Goal: Obtain resource: Obtain resource

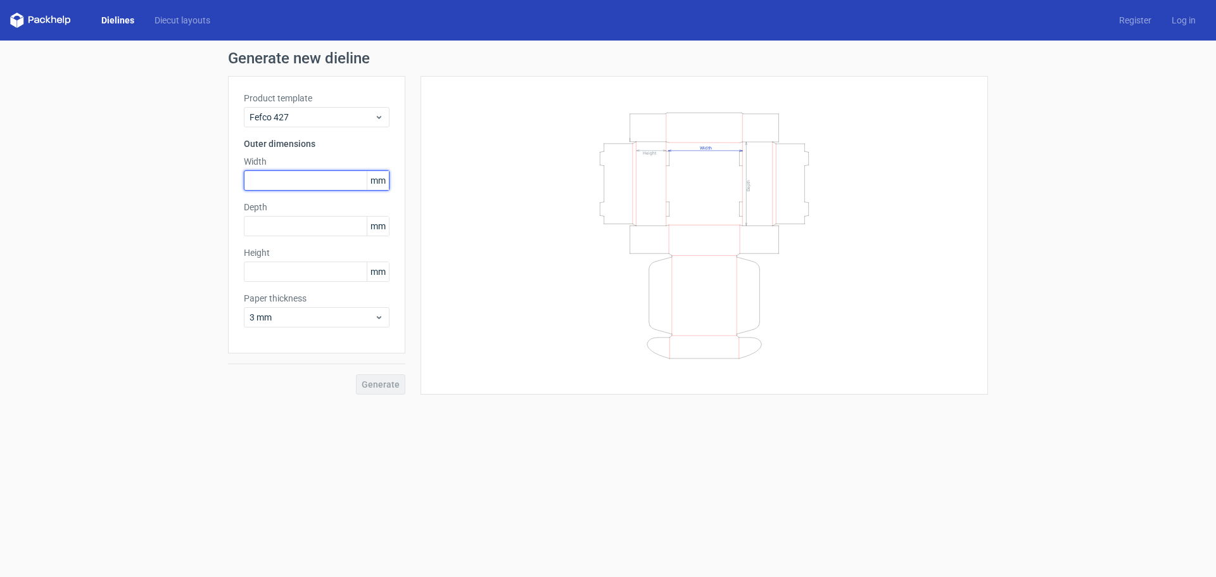
click at [291, 178] on input "text" at bounding box center [317, 180] width 146 height 20
type input "400"
click at [293, 227] on input "text" at bounding box center [317, 226] width 146 height 20
type input "400"
click at [274, 267] on input "text" at bounding box center [317, 272] width 146 height 20
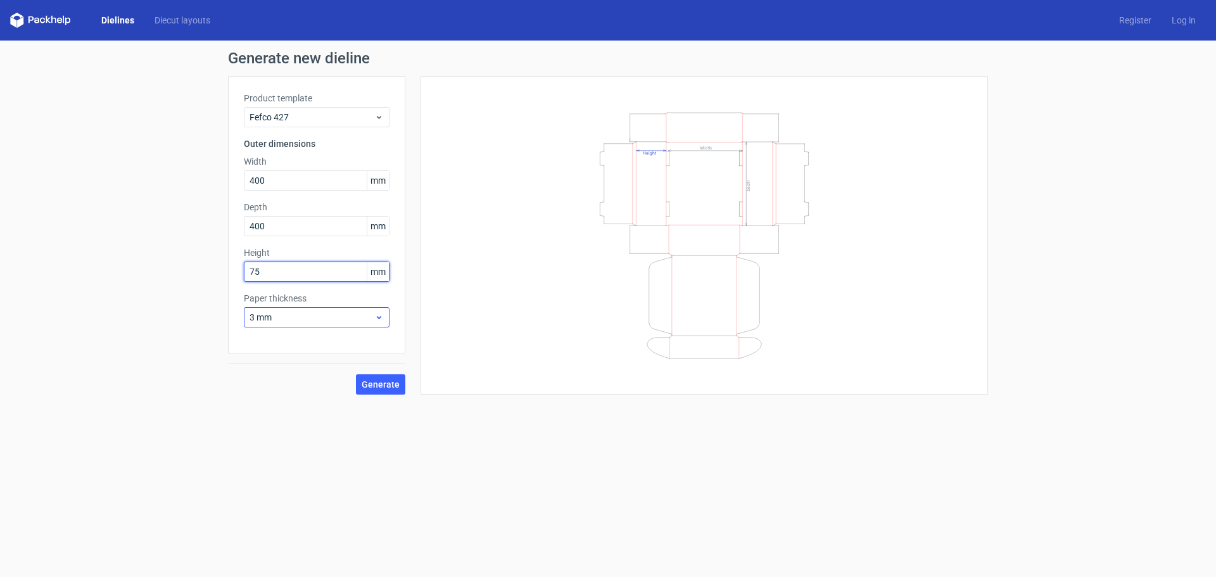
type input "75"
click at [356, 374] on button "Generate" at bounding box center [380, 384] width 49 height 20
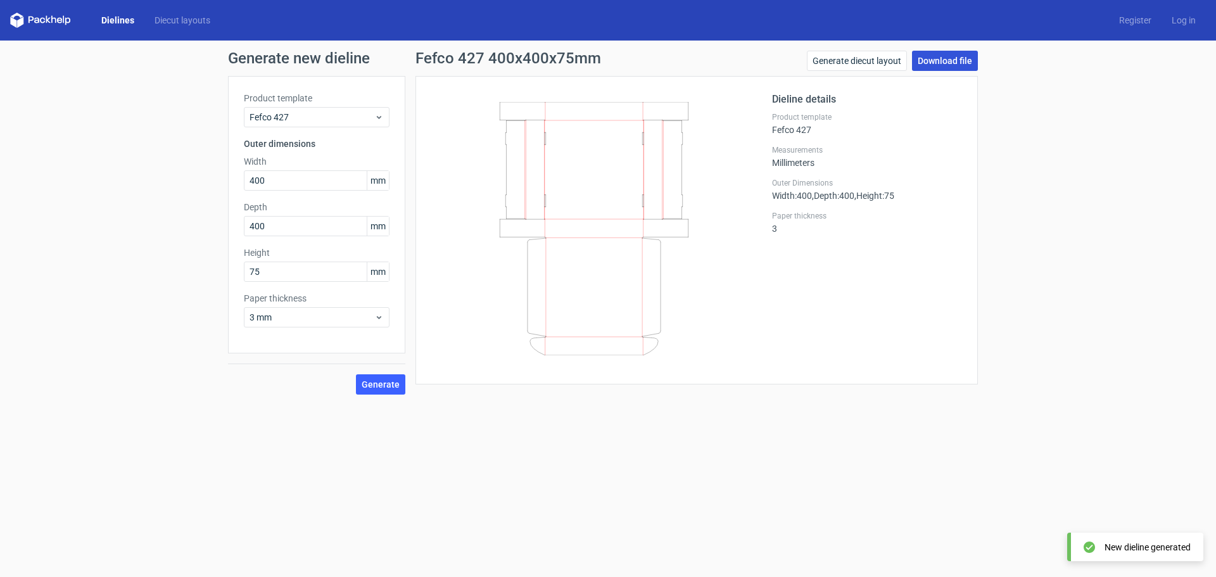
click at [942, 60] on link "Download file" at bounding box center [945, 61] width 66 height 20
click at [859, 59] on link "Generate diecut layout" at bounding box center [857, 61] width 100 height 20
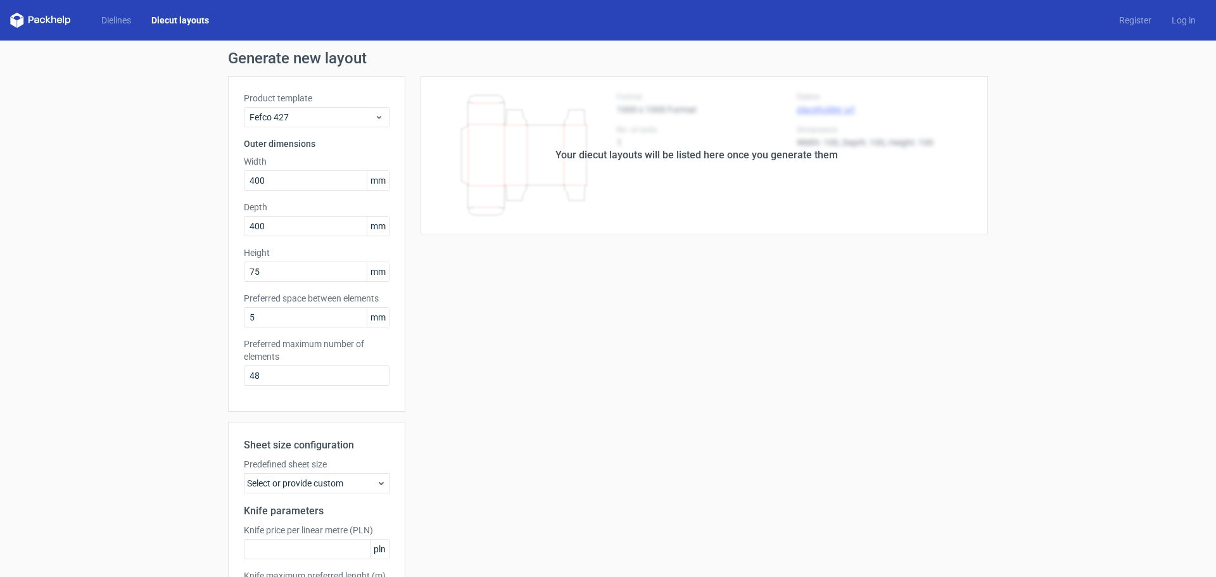
click at [678, 152] on div "Your diecut layouts will be listed here once you generate them" at bounding box center [696, 155] width 282 height 15
drag, startPoint x: 630, startPoint y: 156, endPoint x: 755, endPoint y: 171, distance: 126.2
click at [755, 171] on div "Your diecut layouts will be listed here once you generate them" at bounding box center [696, 155] width 583 height 158
click at [756, 171] on div "Your diecut layouts will be listed here once you generate them" at bounding box center [696, 155] width 583 height 158
click at [743, 160] on div "Your diecut layouts will be listed here once you generate them" at bounding box center [696, 155] width 282 height 15
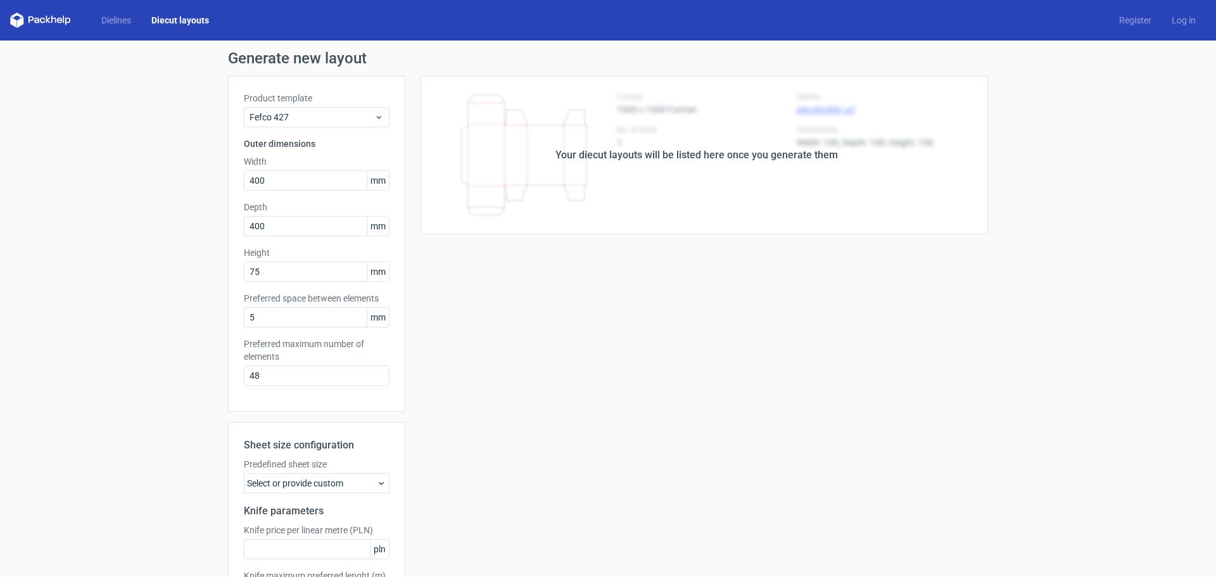
click at [512, 110] on div "Your diecut layouts will be listed here once you generate them" at bounding box center [696, 155] width 583 height 158
click at [511, 111] on div "Your diecut layouts will be listed here once you generate them" at bounding box center [696, 155] width 583 height 158
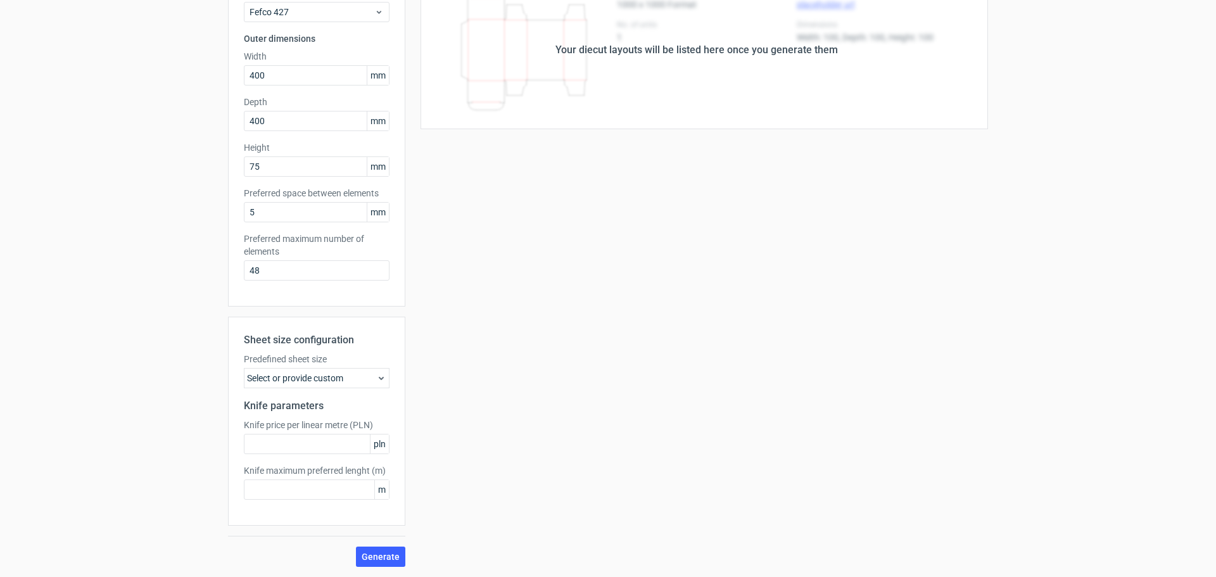
click at [588, 225] on div "Your diecut layouts will be listed here once you generate them Height Depth Wid…" at bounding box center [696, 269] width 583 height 596
click at [303, 378] on div "Select or provide custom" at bounding box center [317, 378] width 146 height 20
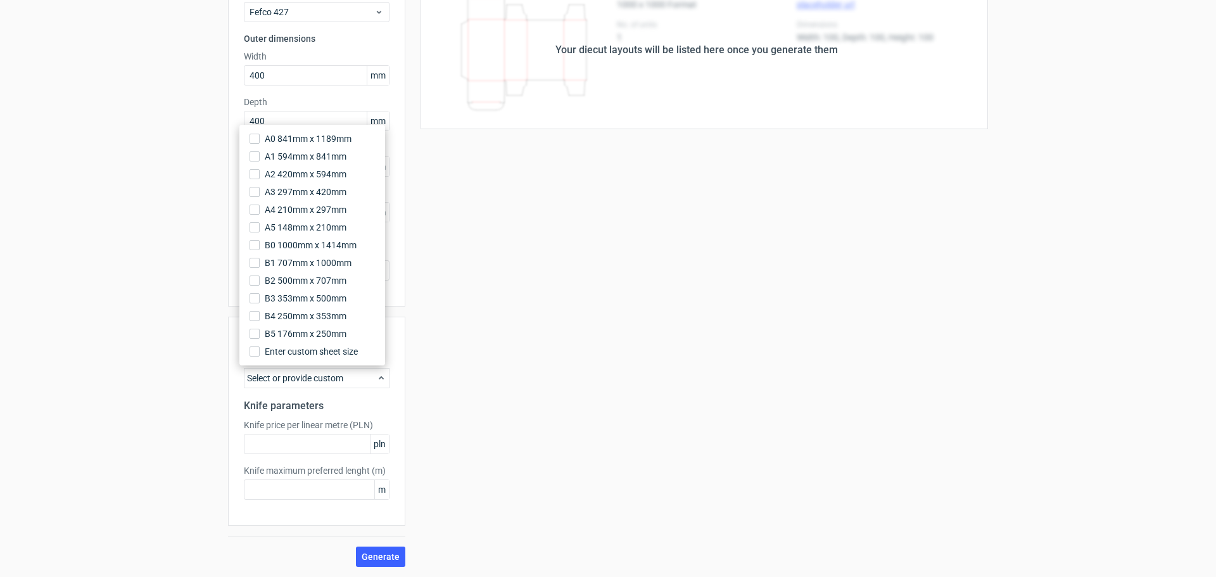
click at [309, 378] on div "Select or provide custom" at bounding box center [317, 378] width 146 height 20
click at [313, 382] on div "Select or provide custom" at bounding box center [317, 378] width 146 height 20
click at [408, 389] on div "Your diecut layouts will be listed here once you generate them Height Depth Wid…" at bounding box center [696, 269] width 583 height 596
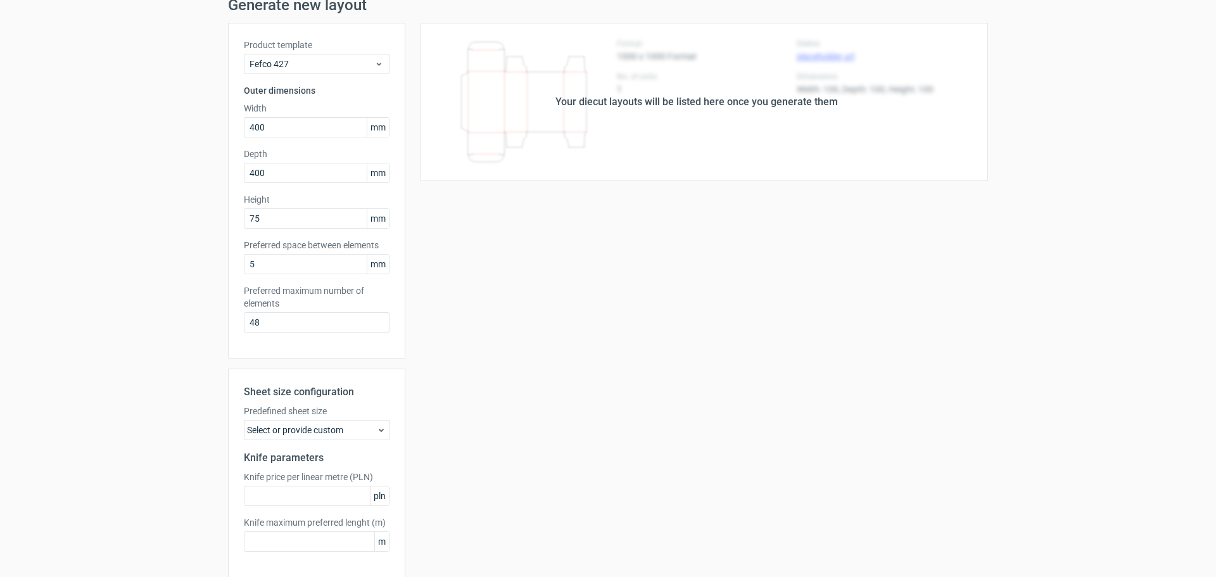
scroll to position [0, 0]
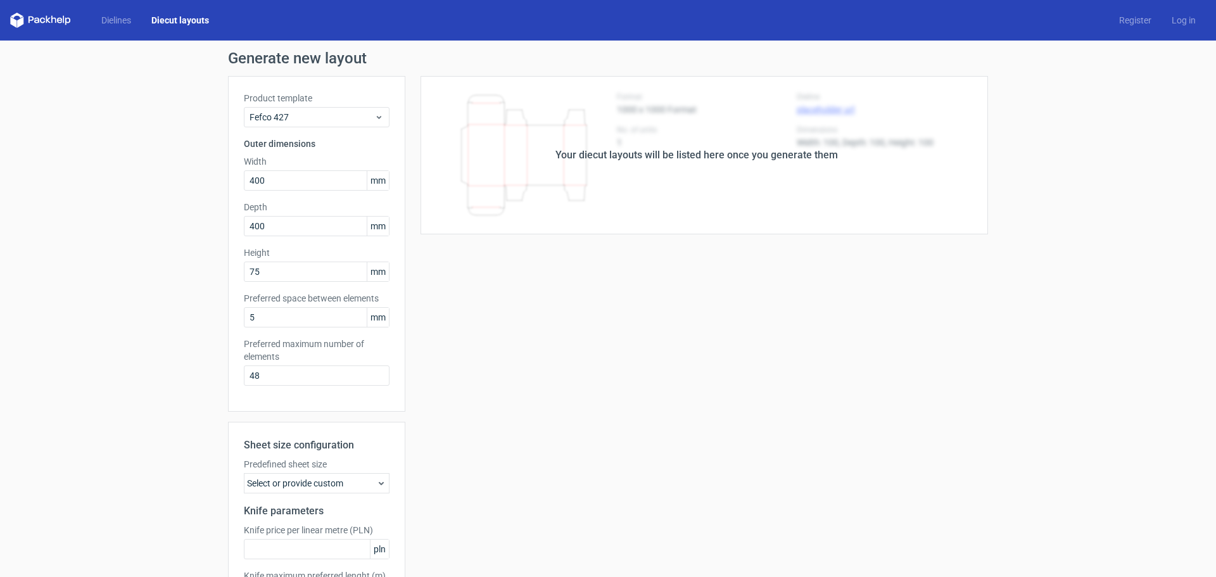
click at [179, 98] on div "Generate new layout Product template Fefco 427 Outer dimensions Width 400 mm De…" at bounding box center [608, 361] width 1216 height 641
drag, startPoint x: 113, startPoint y: 21, endPoint x: 123, endPoint y: 21, distance: 10.1
click at [113, 21] on link "Dielines" at bounding box center [116, 20] width 50 height 13
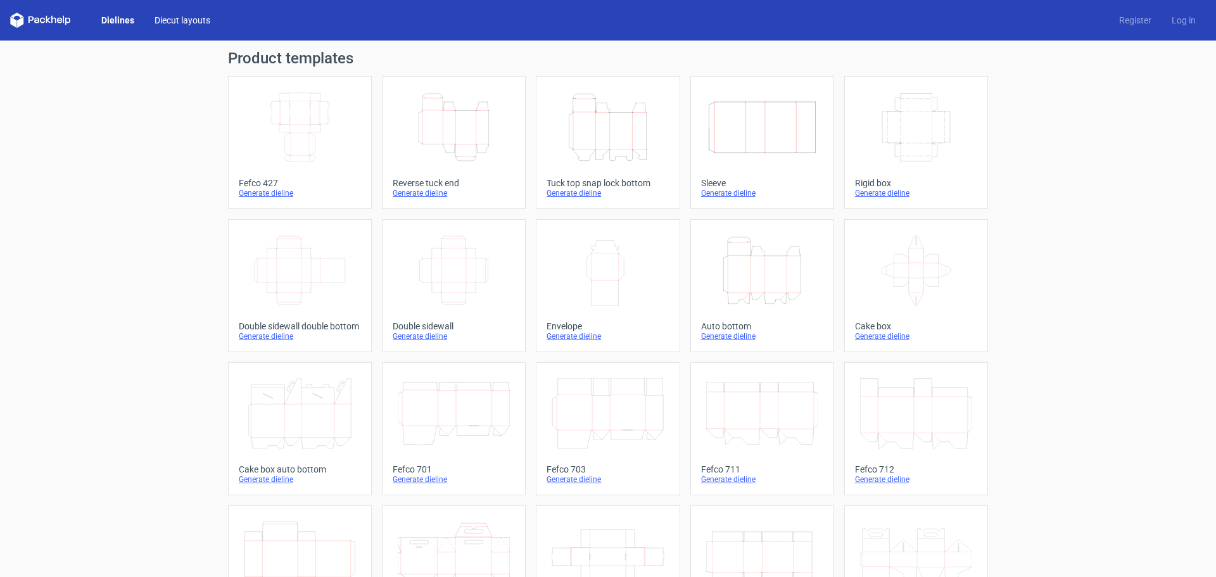
click at [178, 19] on link "Diecut layouts" at bounding box center [182, 20] width 76 height 13
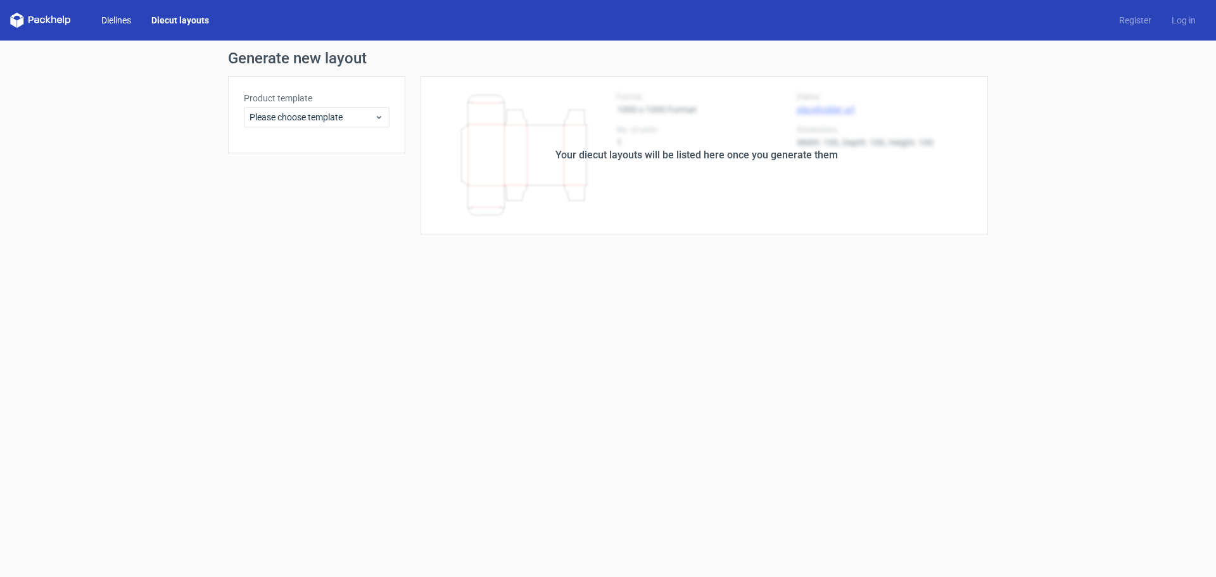
click at [123, 18] on link "Dielines" at bounding box center [116, 20] width 50 height 13
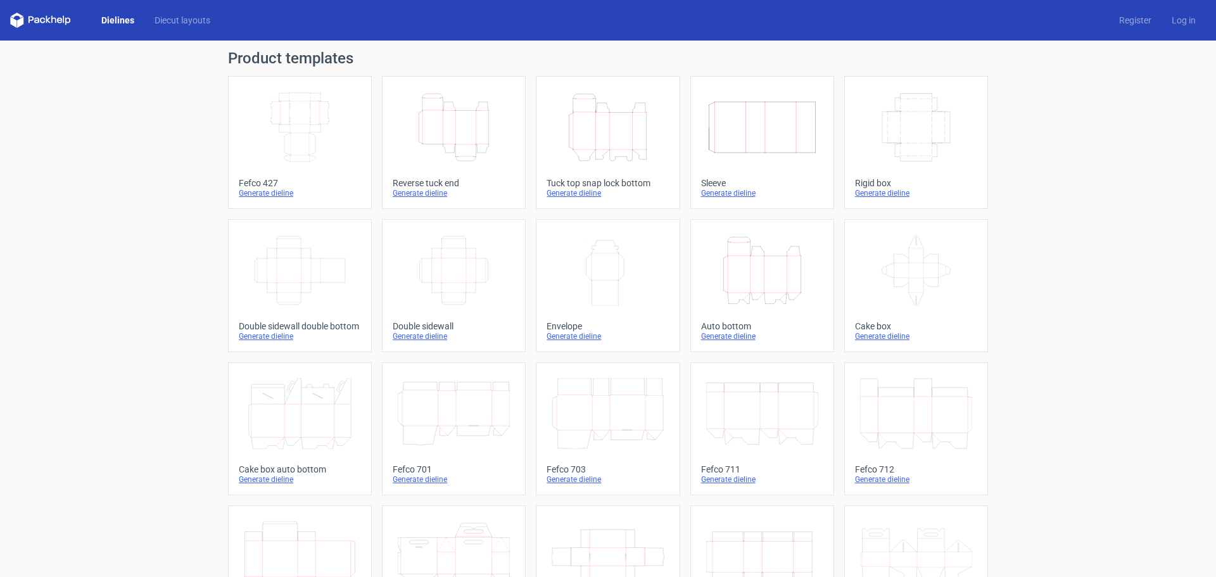
click at [277, 123] on icon "Width Depth Height" at bounding box center [300, 127] width 112 height 71
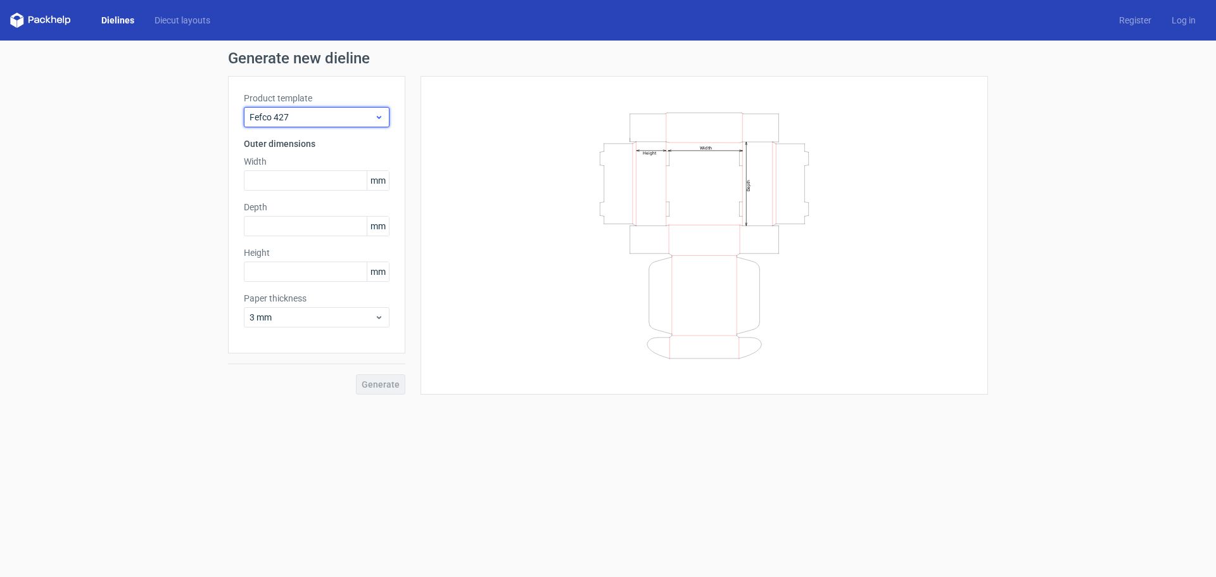
click at [274, 118] on span "Fefco 427" at bounding box center [312, 117] width 125 height 13
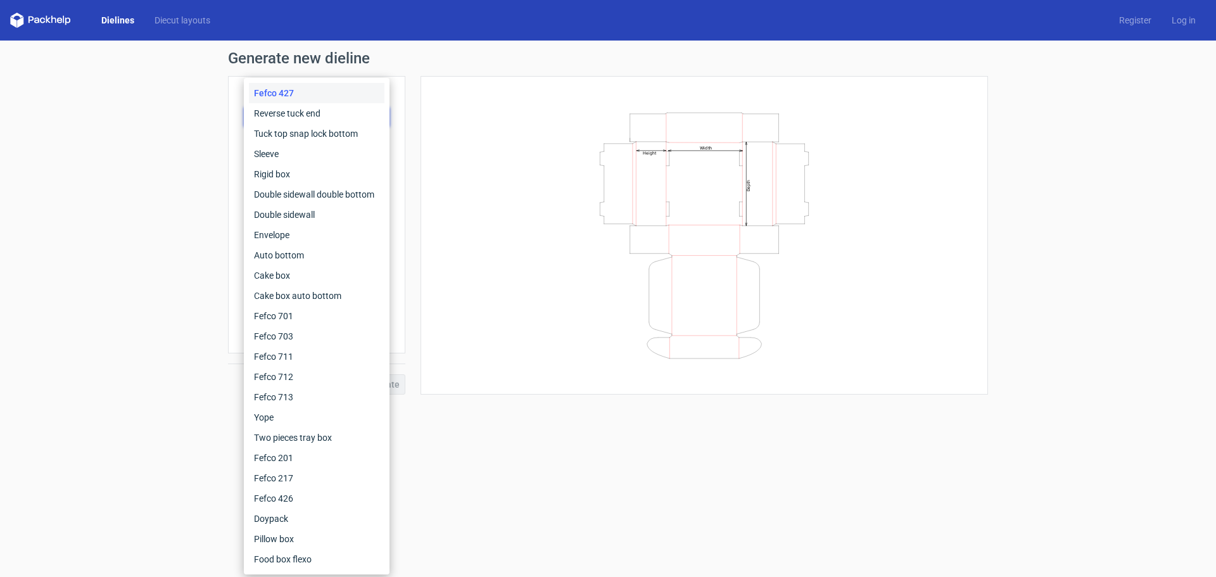
click at [277, 93] on div "Fefco 427" at bounding box center [317, 93] width 136 height 20
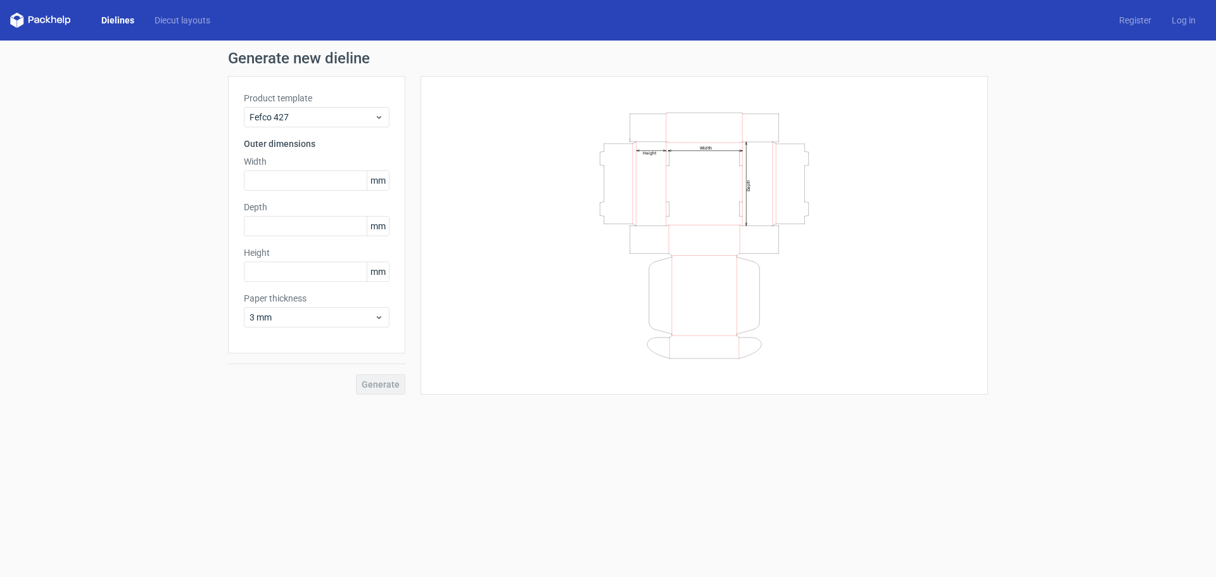
click at [155, 135] on div "Generate new dieline Product template Fefco 427 Outer dimensions Width mm Depth…" at bounding box center [608, 223] width 1216 height 364
click at [266, 179] on input "text" at bounding box center [317, 180] width 146 height 20
type input "400"
click at [268, 220] on input "text" at bounding box center [317, 226] width 146 height 20
type input "400"
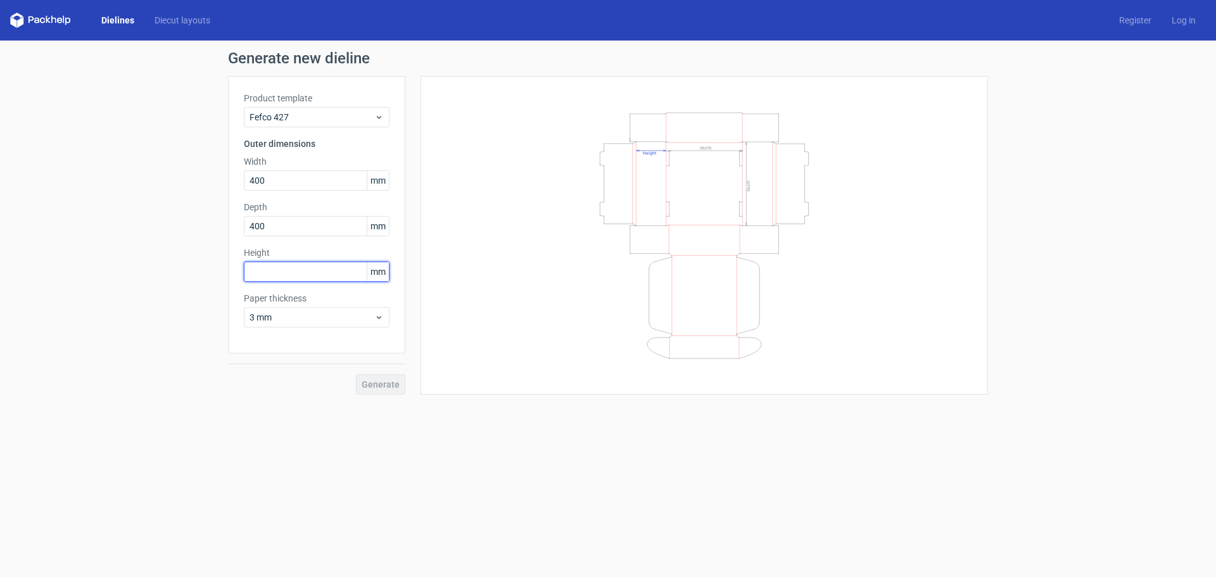
click at [265, 273] on input "text" at bounding box center [317, 272] width 146 height 20
type input "75"
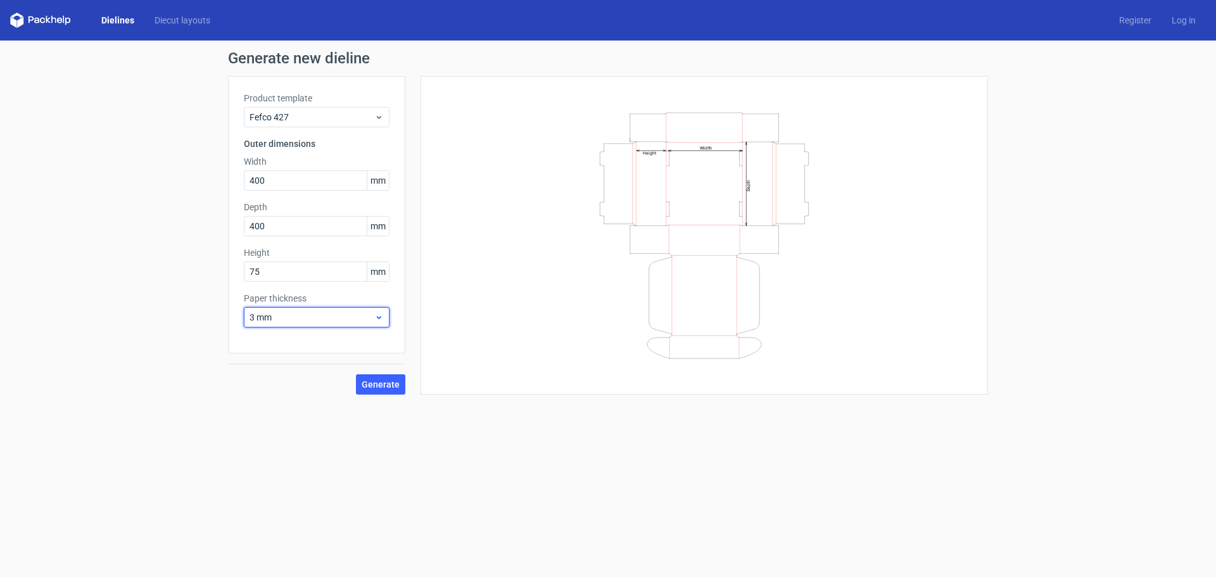
click at [279, 314] on span "3 mm" at bounding box center [312, 317] width 125 height 13
click at [112, 302] on div "Generate new dieline Product template Fefco 427 Outer dimensions Width 400 mm D…" at bounding box center [608, 223] width 1216 height 364
click at [369, 385] on span "Generate" at bounding box center [381, 384] width 38 height 9
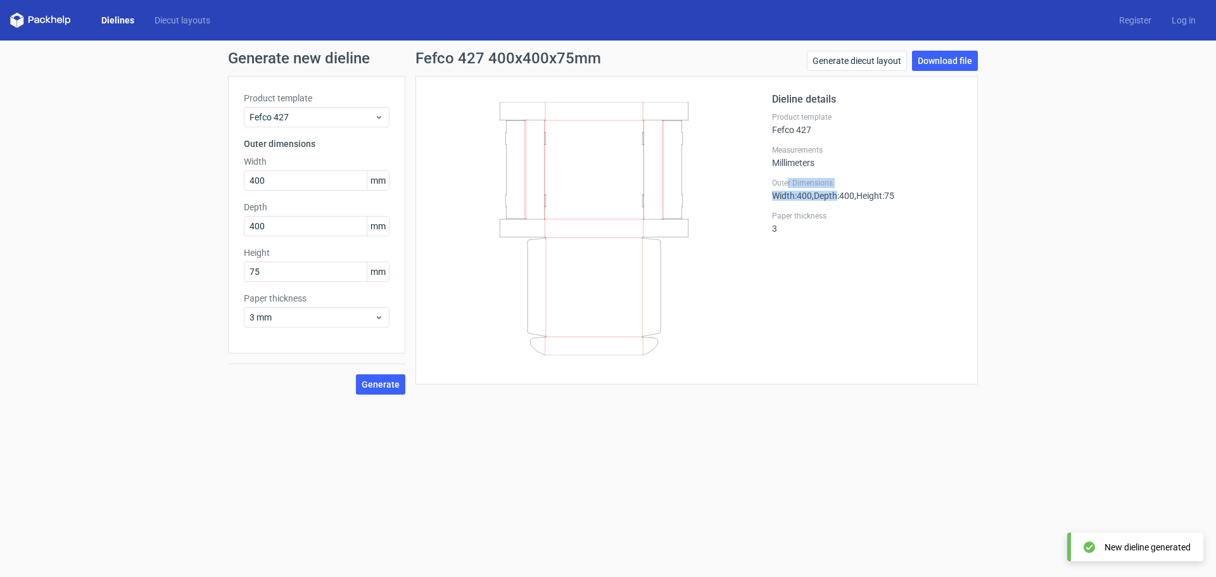
drag, startPoint x: 812, startPoint y: 185, endPoint x: 862, endPoint y: 198, distance: 51.6
click at [861, 197] on div "Outer Dimensions Width : 400 , Depth : 400 , Height : 75" at bounding box center [867, 189] width 190 height 23
click at [862, 198] on span ", Height : 75" at bounding box center [874, 196] width 40 height 10
drag, startPoint x: 788, startPoint y: 185, endPoint x: 857, endPoint y: 200, distance: 70.7
click at [857, 200] on div "Outer Dimensions Width : 400 , Depth : 400 , Height : 75" at bounding box center [867, 189] width 190 height 23
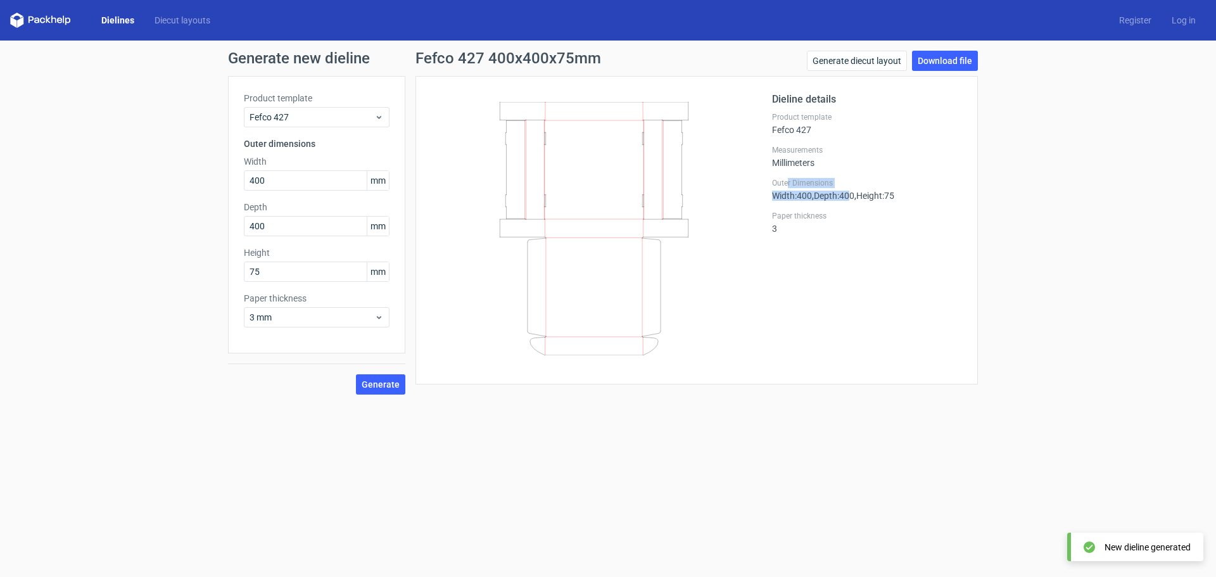
click at [854, 200] on span ", Depth : 400" at bounding box center [833, 196] width 42 height 10
click at [283, 119] on span "Fefco 427" at bounding box center [312, 117] width 125 height 13
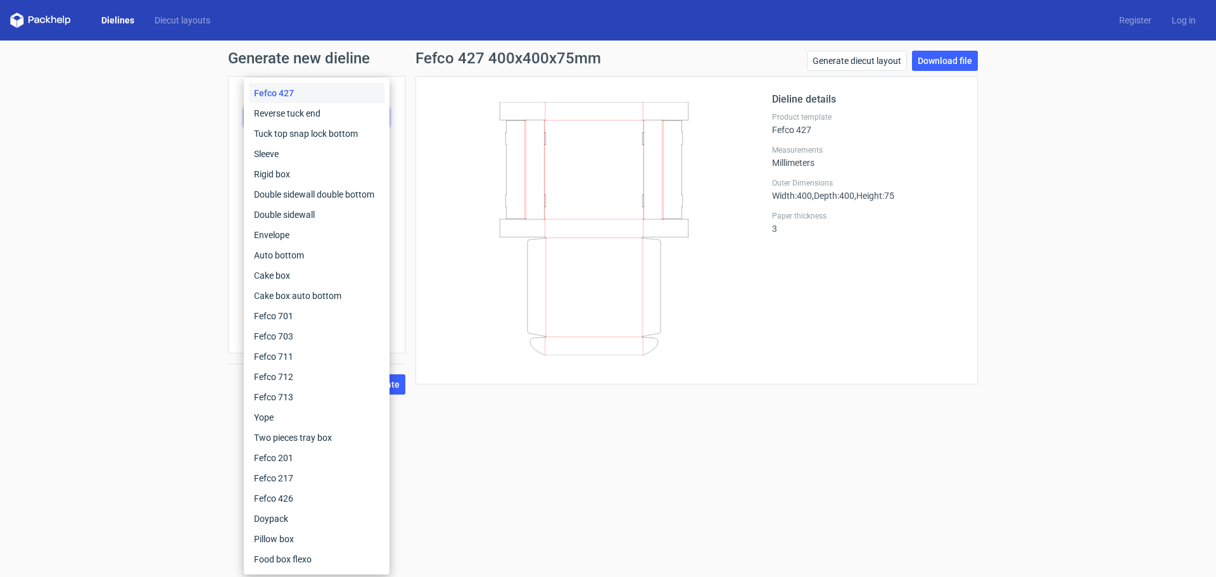
click at [189, 148] on div "Generate new dieline Product template Fefco 427 Outer dimensions Width 400 mm D…" at bounding box center [608, 223] width 1216 height 364
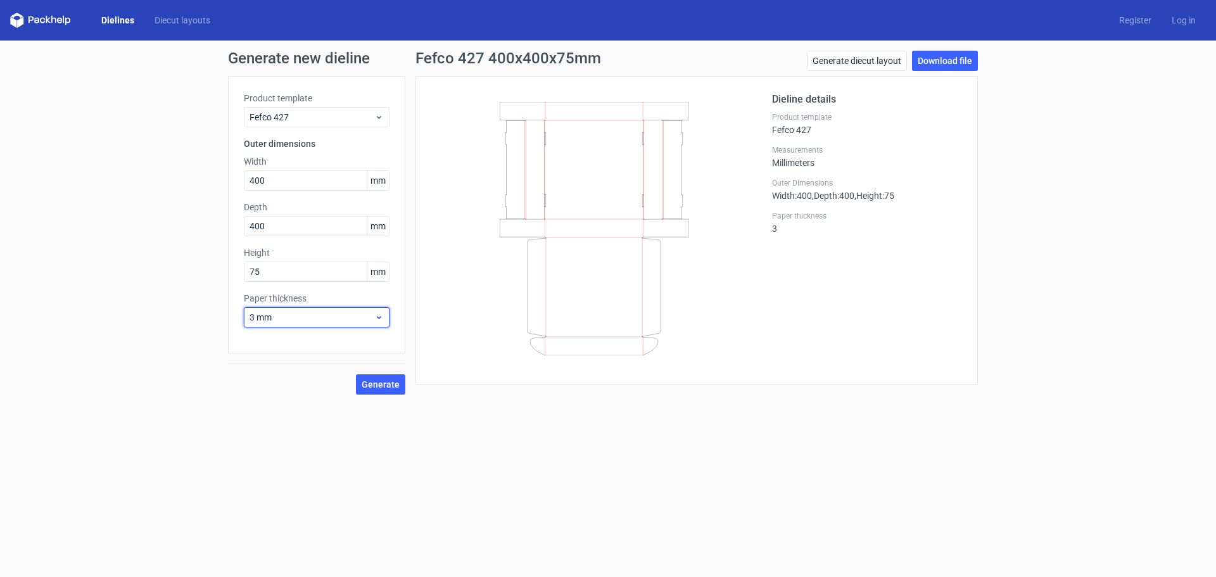
click at [292, 316] on span "3 mm" at bounding box center [312, 317] width 125 height 13
click at [304, 317] on span "3 mm" at bounding box center [312, 317] width 125 height 13
click at [800, 217] on label "Paper thickness" at bounding box center [867, 216] width 190 height 10
click at [605, 127] on icon at bounding box center [593, 228] width 305 height 253
click at [938, 59] on link "Download file" at bounding box center [945, 61] width 66 height 20
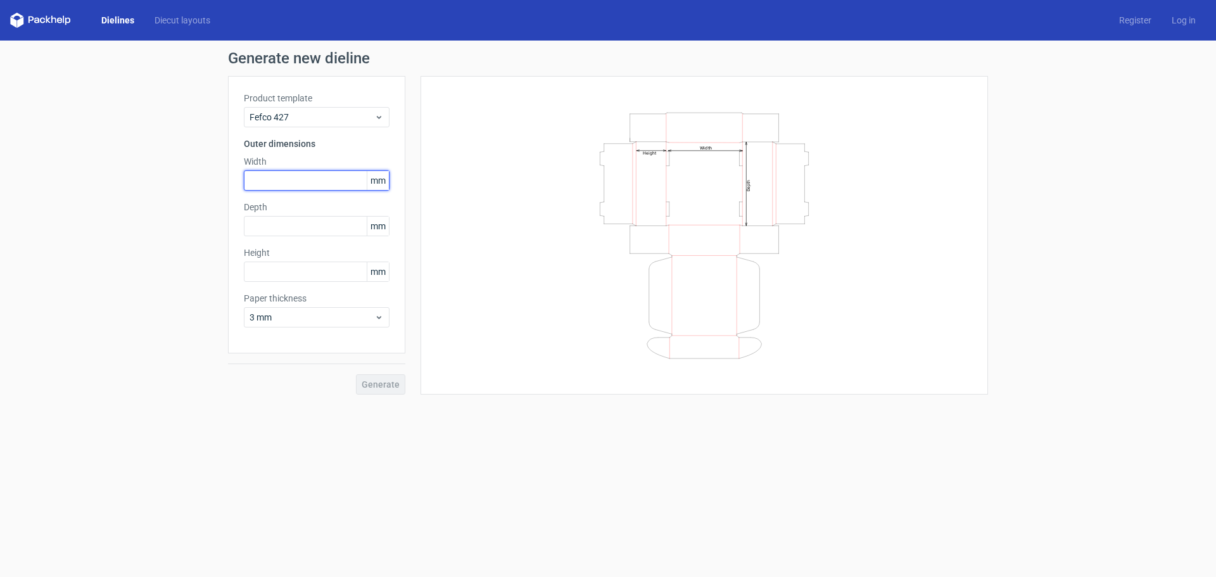
click at [305, 182] on input "text" at bounding box center [317, 180] width 146 height 20
click at [380, 185] on span "mm" at bounding box center [378, 180] width 22 height 19
click at [348, 189] on input "text" at bounding box center [317, 180] width 146 height 20
click at [398, 189] on div "Product template Fefco 427 Outer dimensions Width mm Depth mm Height mm Paper t…" at bounding box center [316, 214] width 177 height 277
click at [384, 180] on span "mm" at bounding box center [378, 180] width 22 height 19
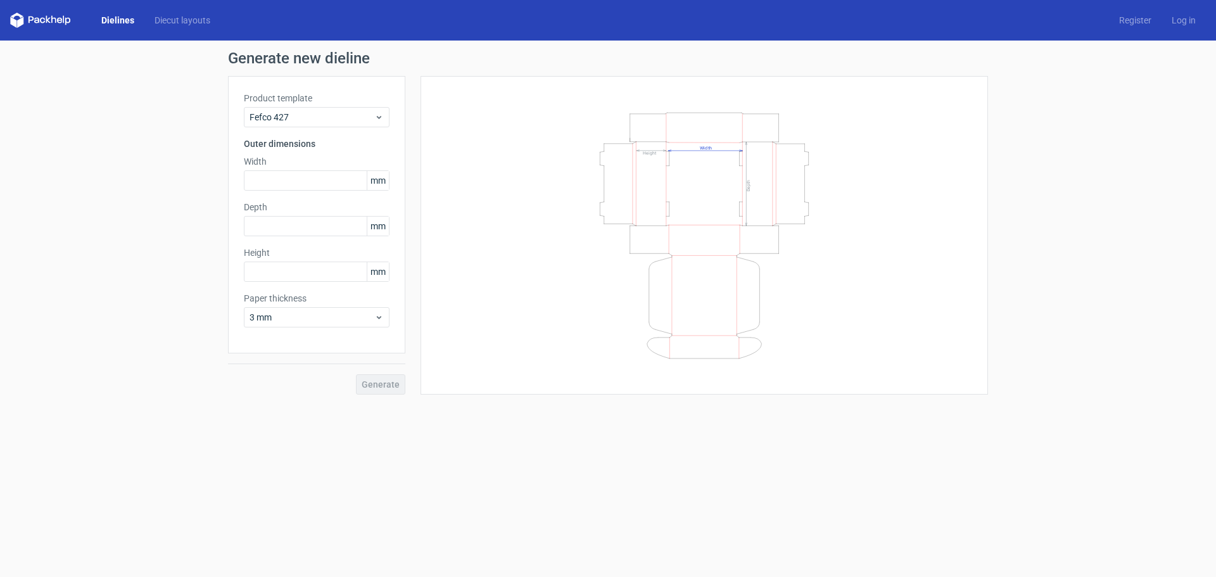
click at [379, 179] on span "mm" at bounding box center [378, 180] width 22 height 19
click at [353, 179] on input "text" at bounding box center [317, 180] width 146 height 20
click at [381, 224] on span "mm" at bounding box center [378, 226] width 22 height 19
click at [379, 224] on span "mm" at bounding box center [378, 226] width 22 height 19
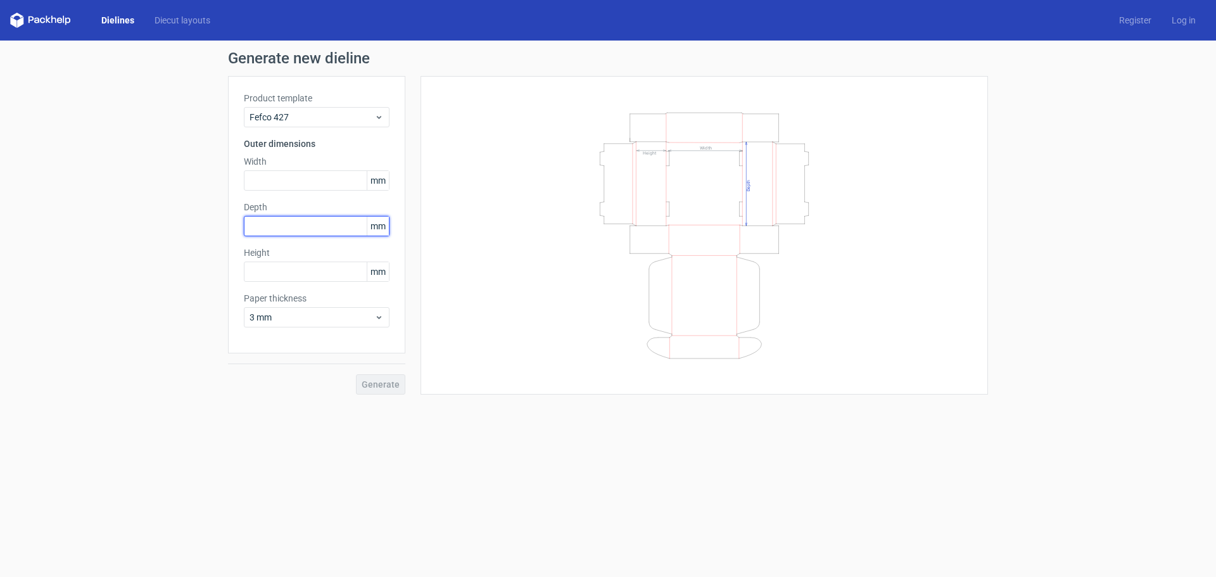
click at [353, 227] on input "text" at bounding box center [317, 226] width 146 height 20
click at [314, 116] on span "Fefco 427" at bounding box center [312, 117] width 125 height 13
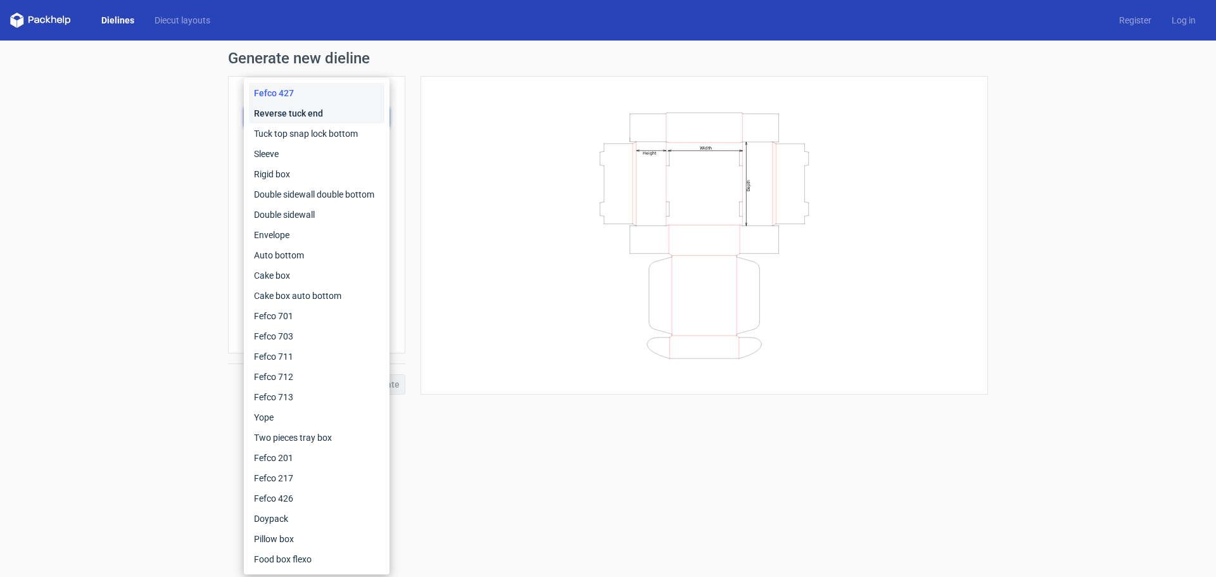
click at [276, 111] on div "Reverse tuck end" at bounding box center [317, 113] width 136 height 20
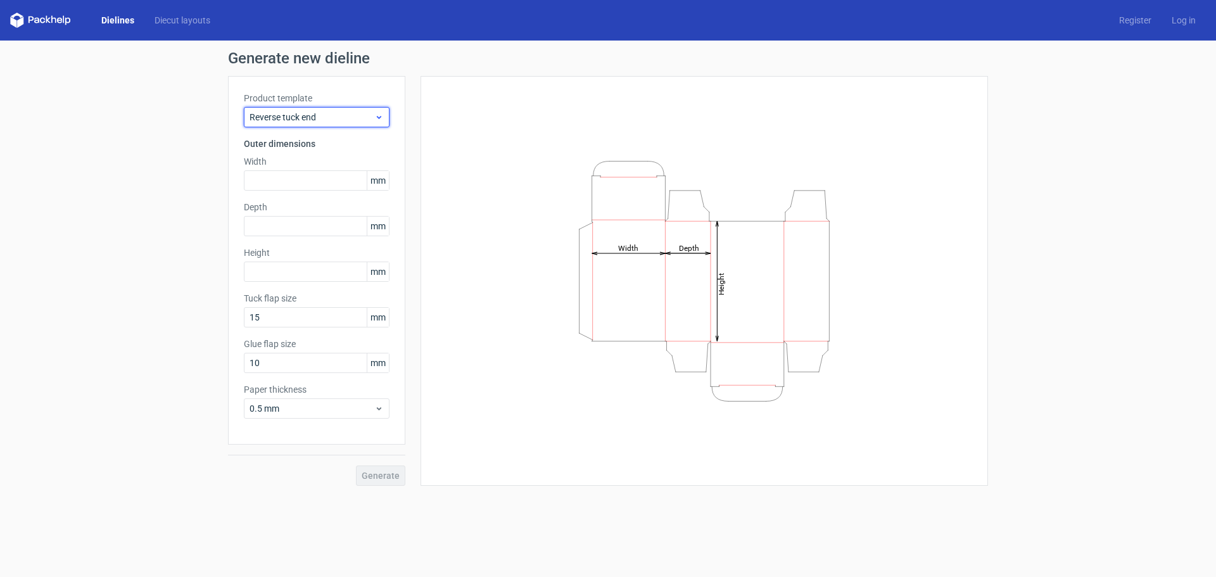
click at [298, 115] on span "Reverse tuck end" at bounding box center [312, 117] width 125 height 13
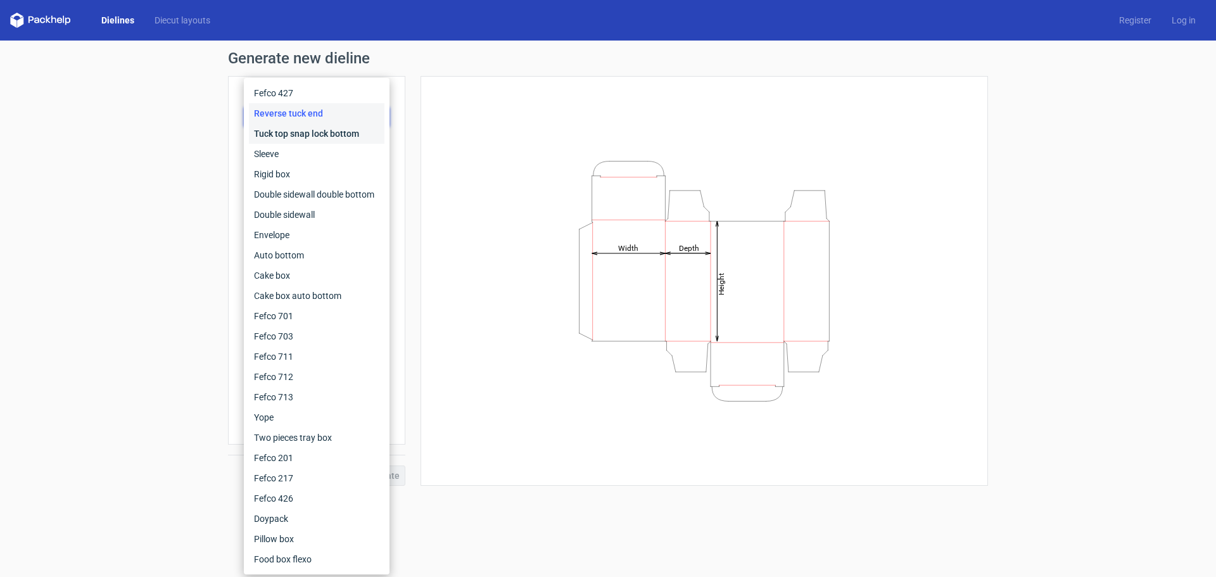
click at [269, 136] on div "Tuck top snap lock bottom" at bounding box center [317, 133] width 136 height 20
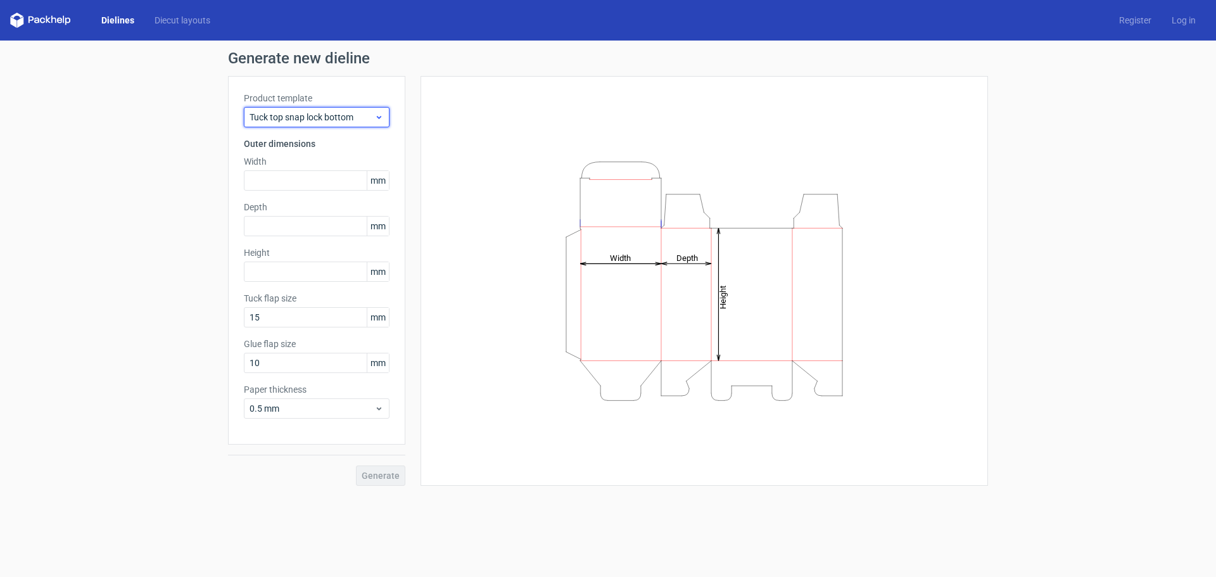
click at [289, 117] on span "Tuck top snap lock bottom" at bounding box center [312, 117] width 125 height 13
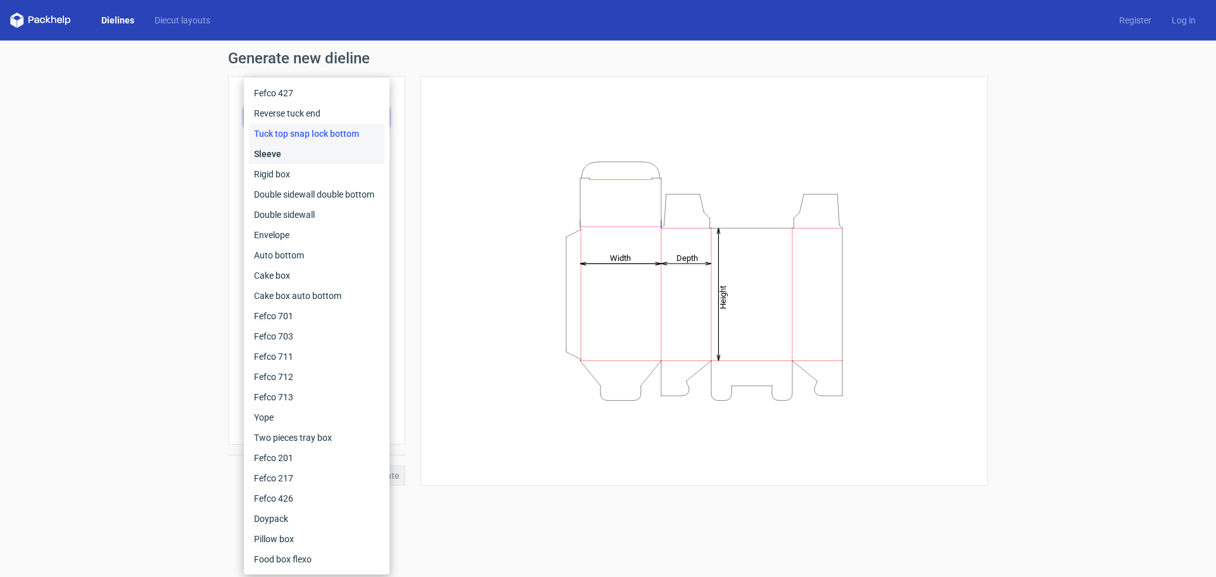
click at [277, 161] on div "Sleeve" at bounding box center [317, 154] width 136 height 20
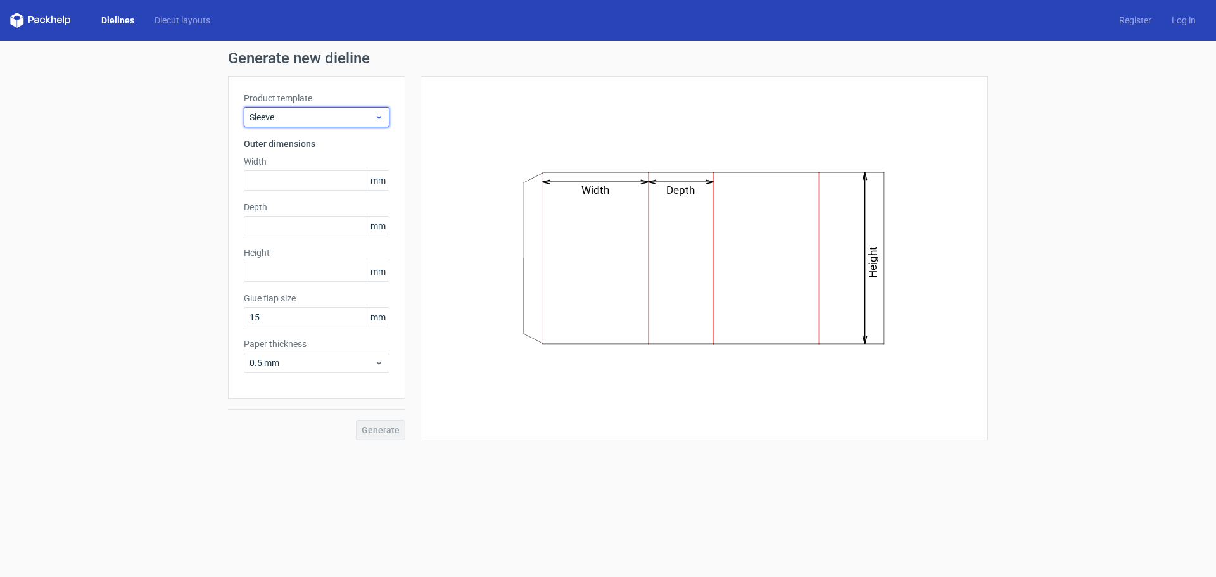
click at [282, 115] on span "Sleeve" at bounding box center [312, 117] width 125 height 13
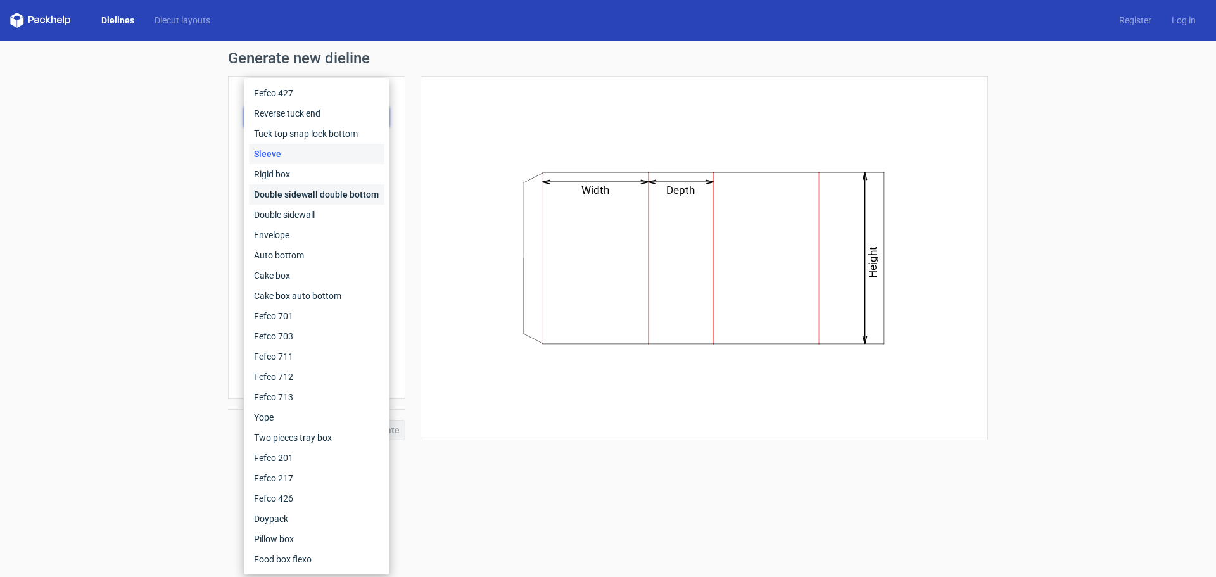
click at [272, 192] on div "Double sidewall double bottom" at bounding box center [317, 194] width 136 height 20
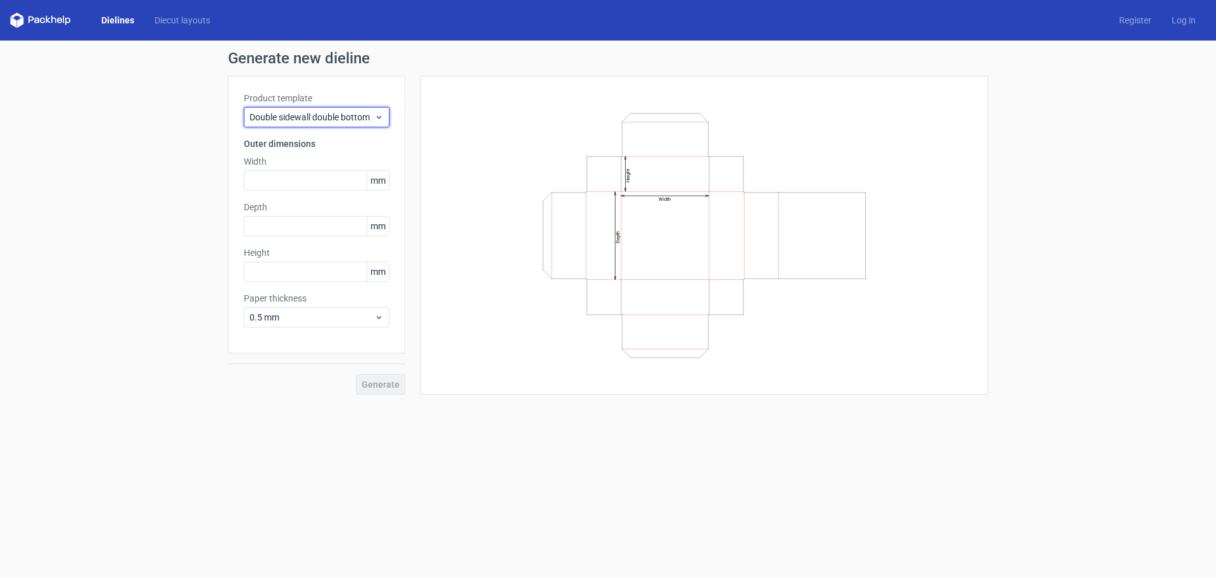
click at [280, 122] on span "Double sidewall double bottom" at bounding box center [312, 117] width 125 height 13
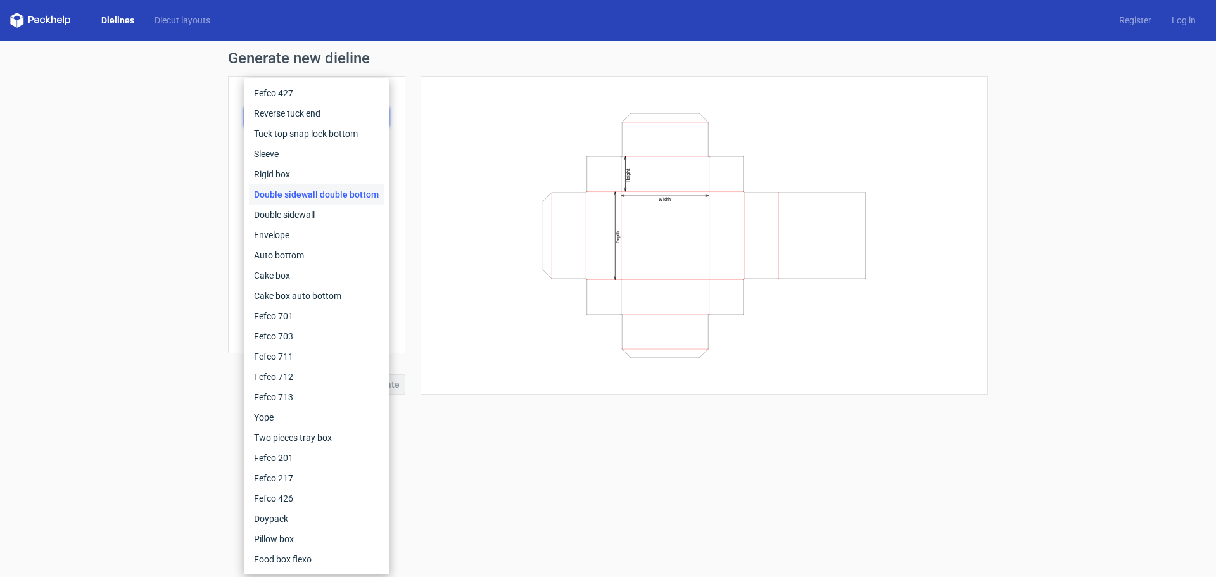
click at [156, 274] on div "Generate new dieline Product template Double sidewall double bottom Outer dimen…" at bounding box center [608, 223] width 1216 height 364
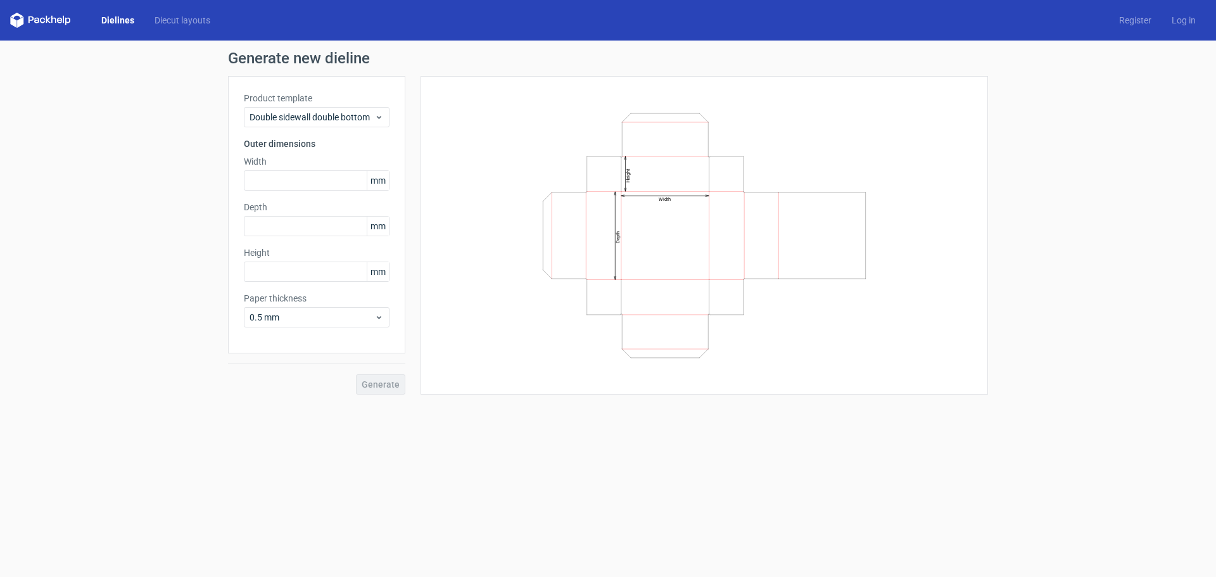
click at [31, 23] on icon at bounding box center [40, 20] width 61 height 15
drag, startPoint x: 31, startPoint y: 8, endPoint x: 33, endPoint y: 21, distance: 13.4
click at [32, 11] on div "Dielines Diecut layouts Register Log in" at bounding box center [608, 20] width 1216 height 41
click at [32, 21] on icon at bounding box center [40, 20] width 61 height 15
click at [22, 21] on polygon at bounding box center [20, 21] width 6 height 11
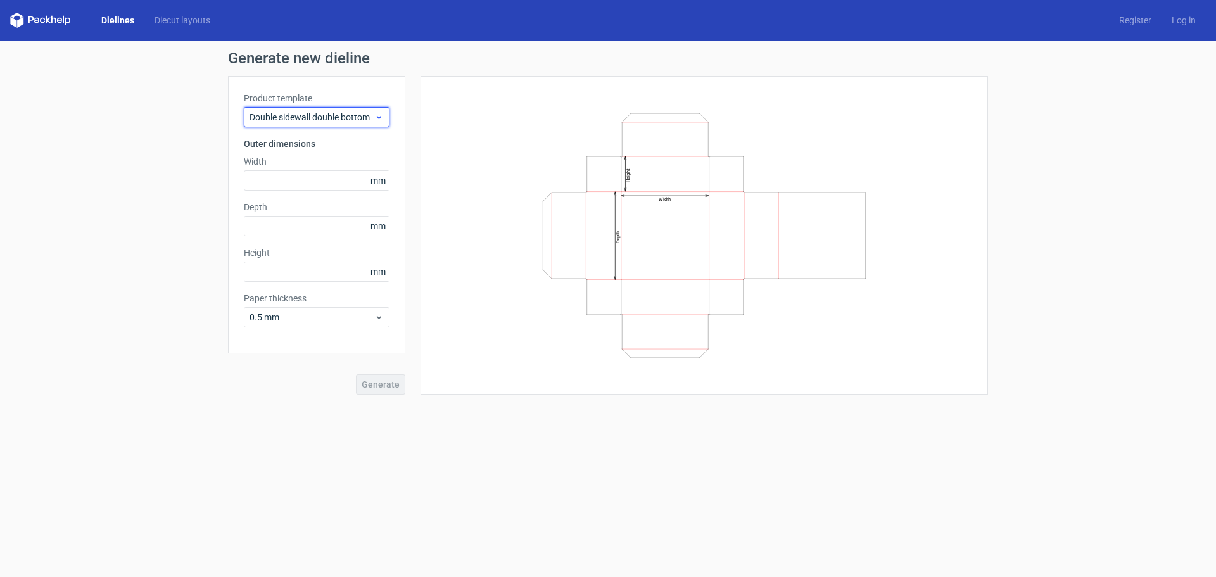
click at [291, 124] on div "Double sidewall double bottom" at bounding box center [317, 117] width 146 height 20
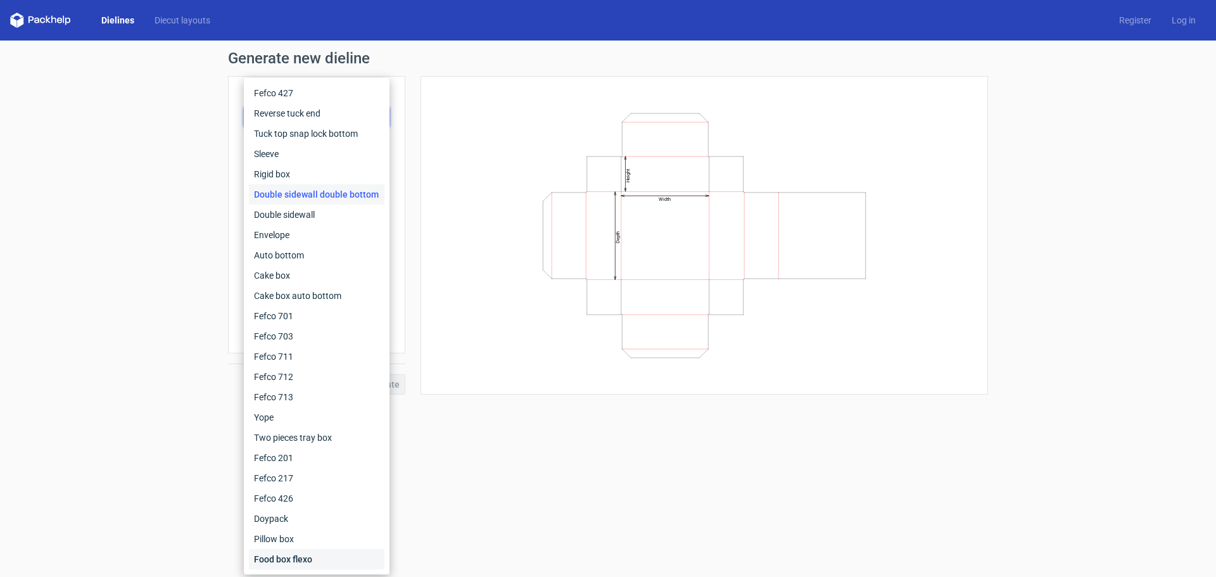
drag, startPoint x: 258, startPoint y: 554, endPoint x: 263, endPoint y: 548, distance: 7.7
click at [259, 554] on div "Food box flexo" at bounding box center [317, 559] width 136 height 20
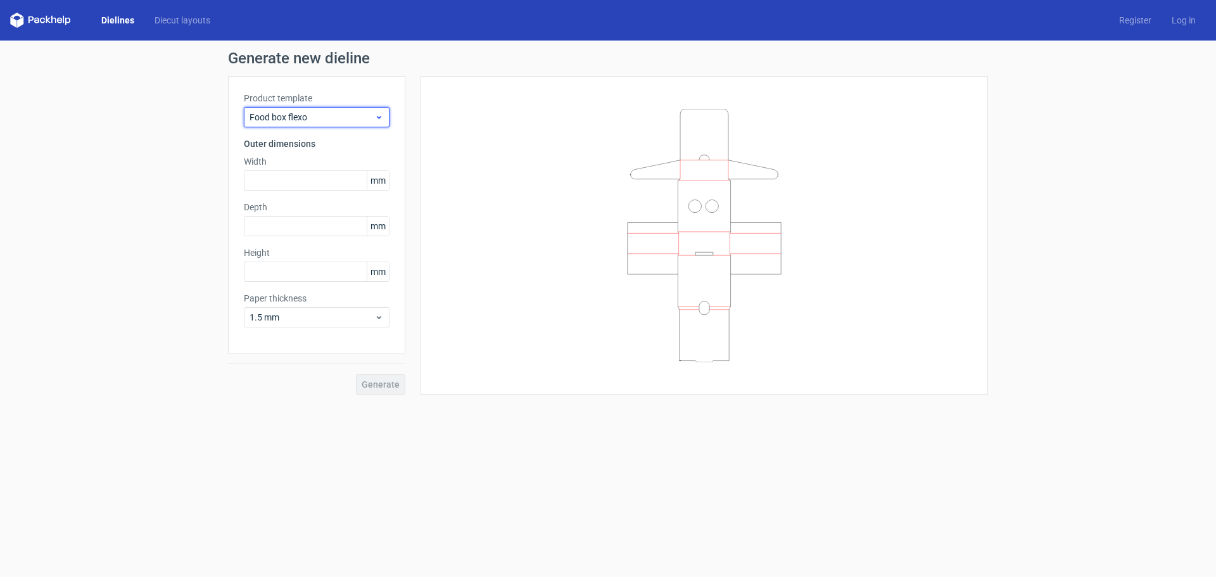
click at [285, 113] on span "Food box flexo" at bounding box center [312, 117] width 125 height 13
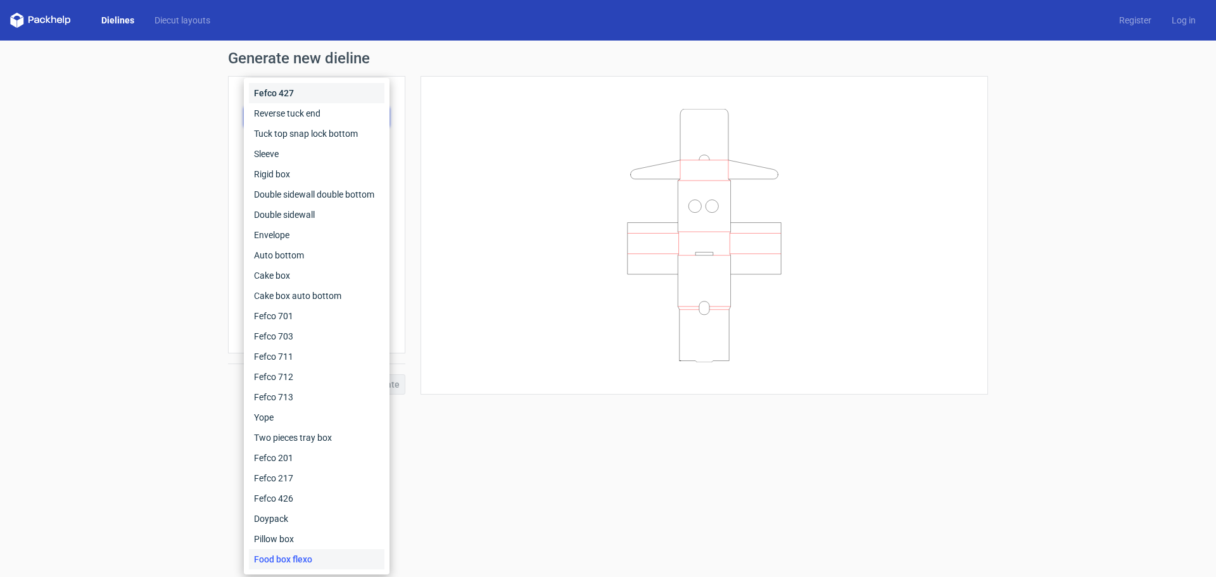
click at [265, 93] on div "Fefco 427" at bounding box center [317, 93] width 136 height 20
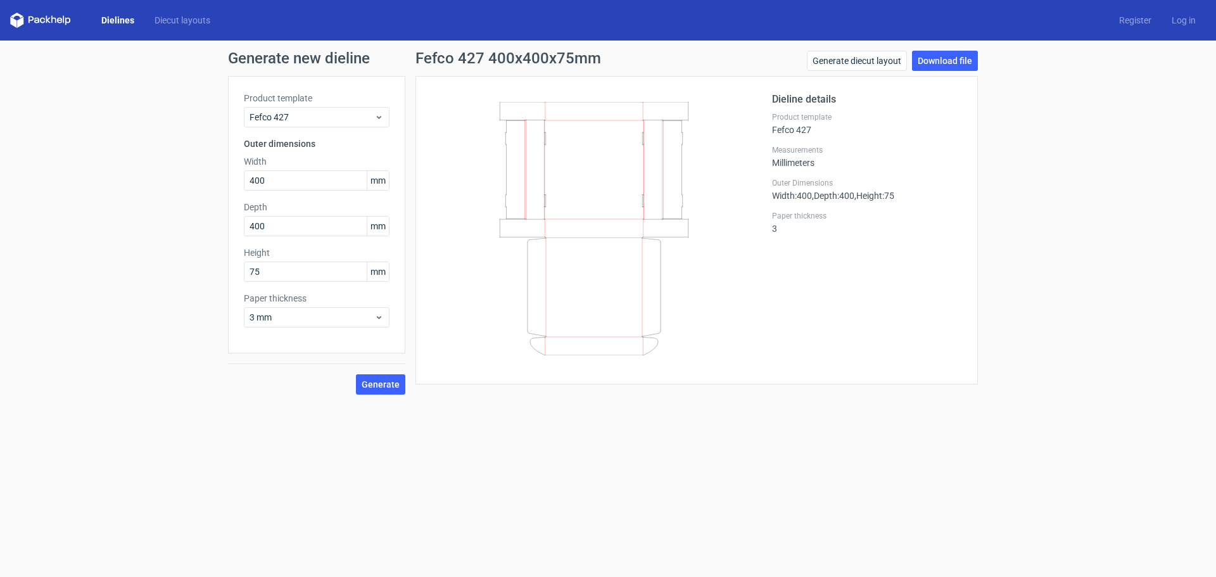
click at [170, 9] on div "Dielines Diecut layouts Register Log in" at bounding box center [608, 20] width 1216 height 41
click at [165, 20] on link "Diecut layouts" at bounding box center [182, 20] width 76 height 13
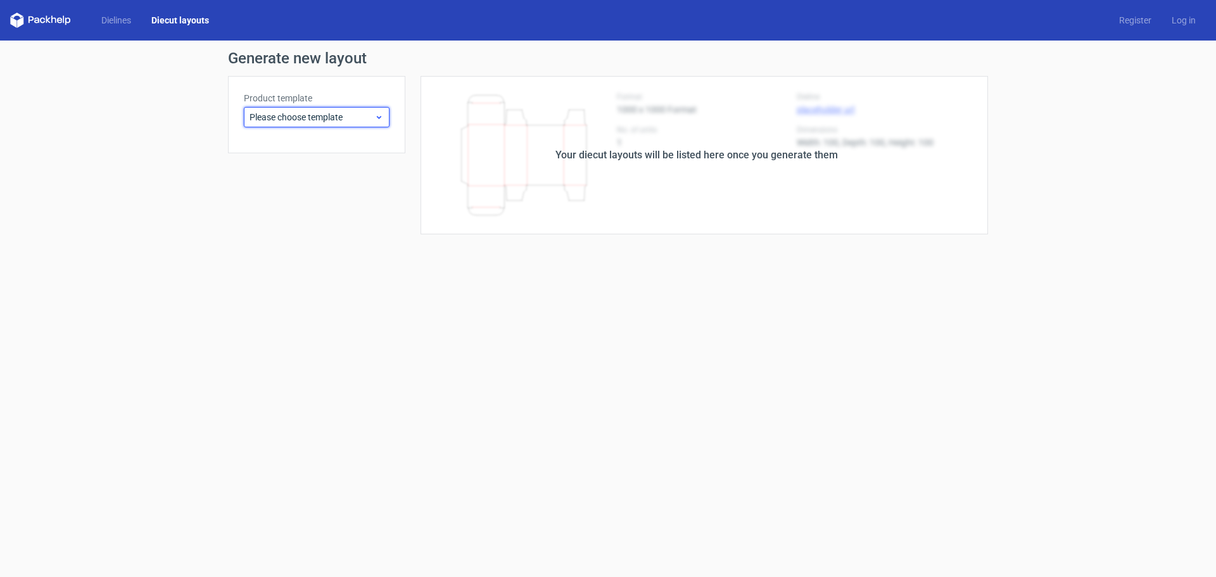
click at [299, 116] on span "Please choose template" at bounding box center [312, 117] width 125 height 13
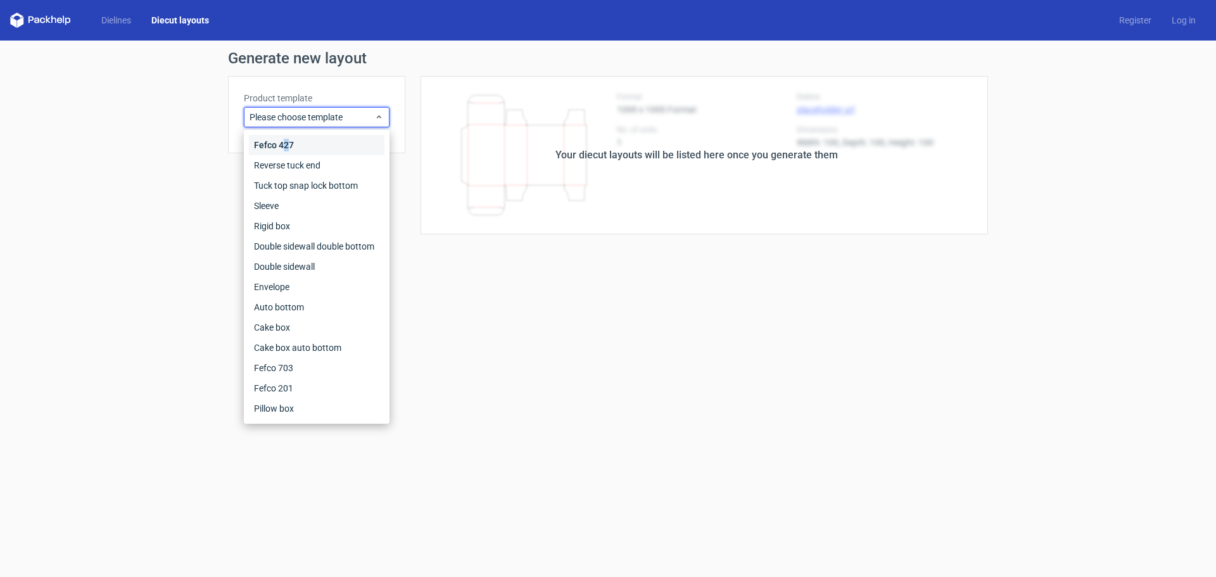
click at [286, 142] on div "Fefco 427" at bounding box center [317, 145] width 136 height 20
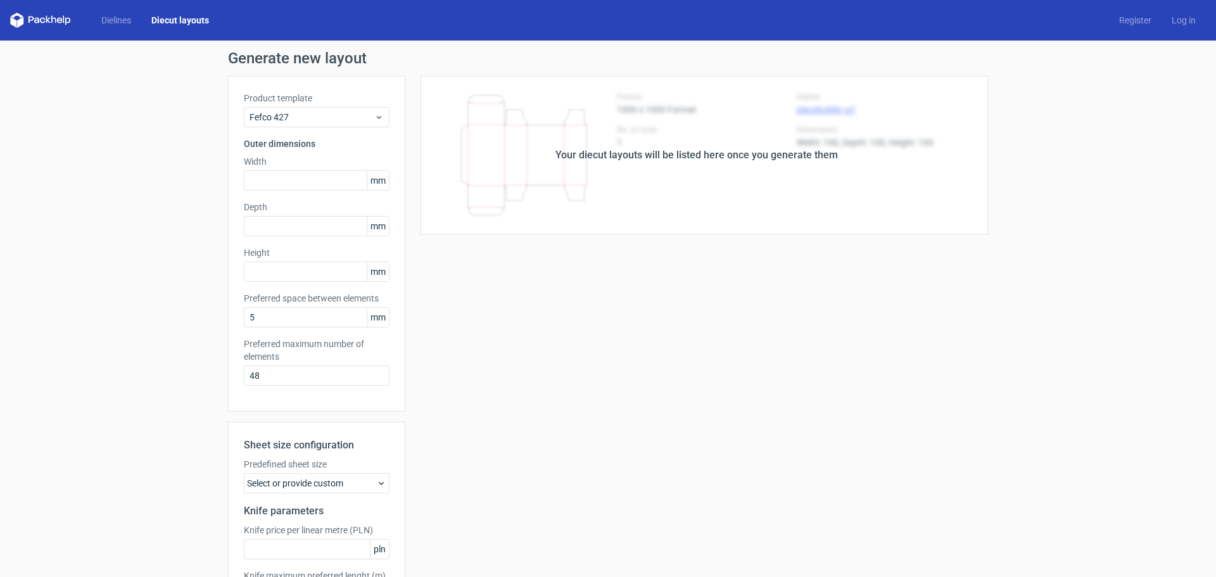
click at [603, 173] on div "Your diecut layouts will be listed here once you generate them" at bounding box center [696, 155] width 583 height 158
click at [592, 162] on div "Your diecut layouts will be listed here once you generate them" at bounding box center [696, 155] width 282 height 15
click at [306, 179] on input "text" at bounding box center [317, 180] width 146 height 20
type input "400"
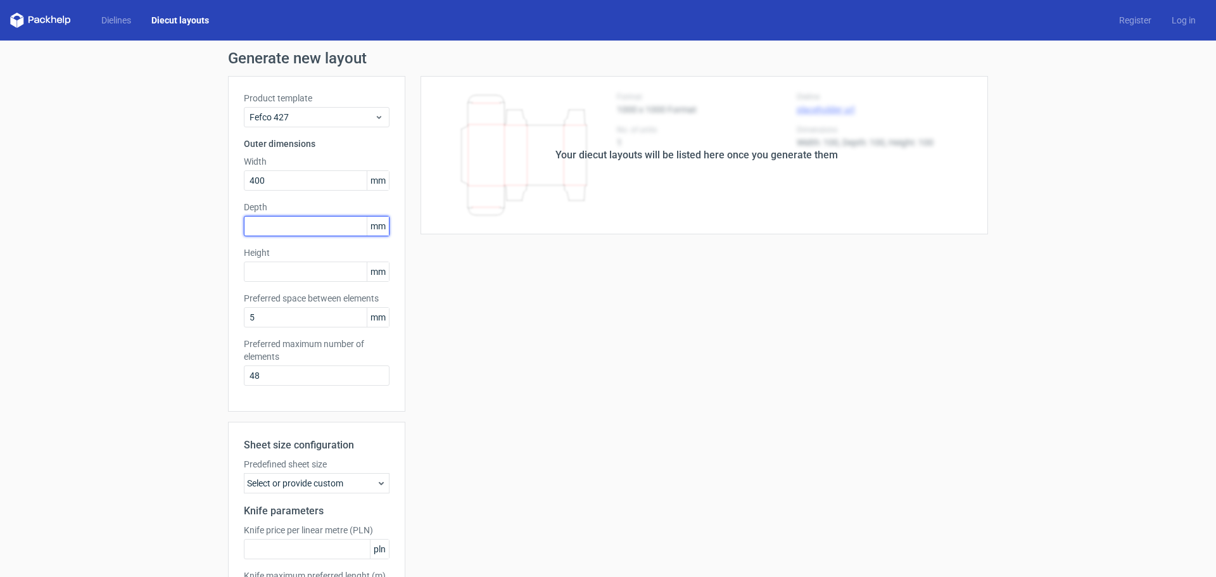
click at [269, 220] on input "text" at bounding box center [317, 226] width 146 height 20
type input "400"
click at [265, 273] on input "text" at bounding box center [317, 272] width 146 height 20
type input "75"
click at [267, 321] on input "5" at bounding box center [317, 317] width 146 height 20
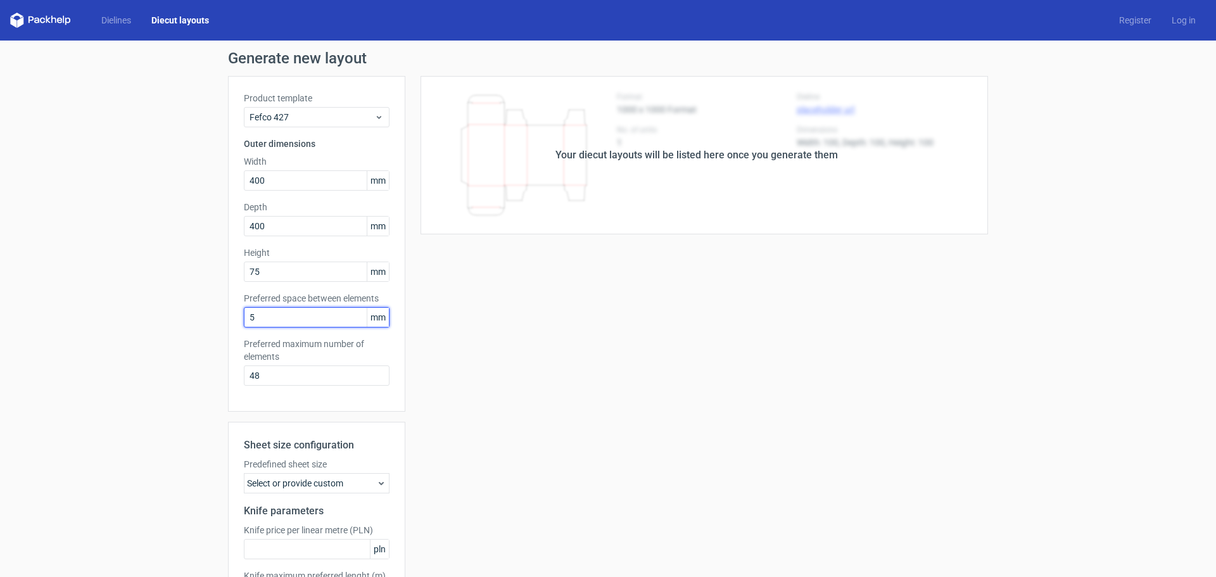
drag, startPoint x: 267, startPoint y: 320, endPoint x: 220, endPoint y: 323, distance: 47.6
click at [219, 322] on div "Generate new layout Product template Fefco 427 Outer dimensions Width 400 mm De…" at bounding box center [608, 361] width 1216 height 641
click at [156, 367] on div "Generate new layout Product template Fefco 427 Outer dimensions Width 400 mm De…" at bounding box center [608, 361] width 1216 height 641
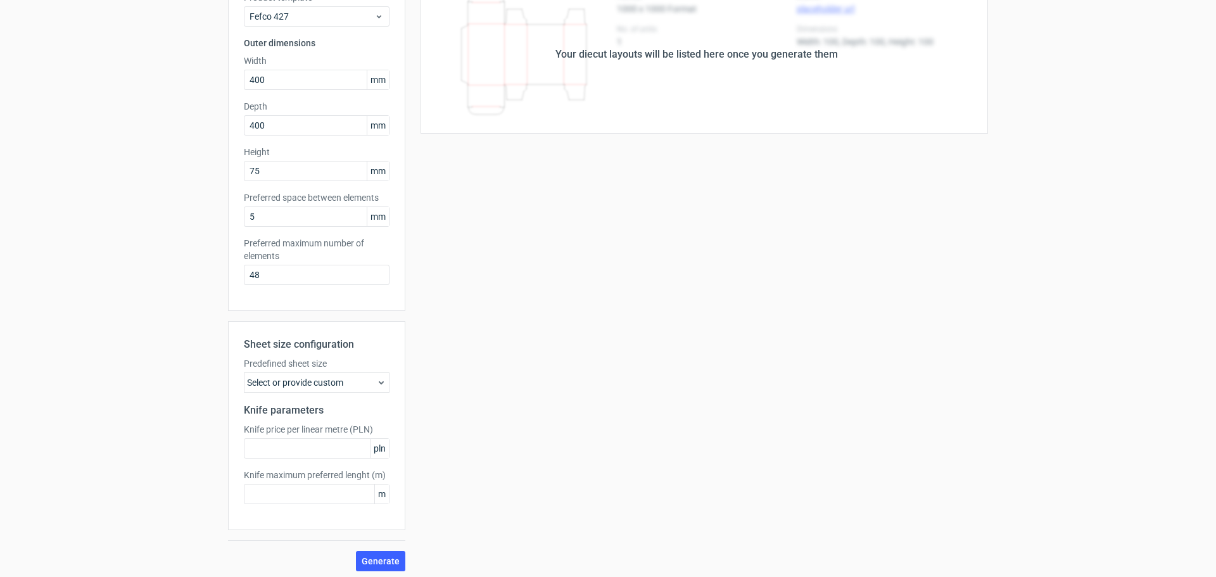
scroll to position [105, 0]
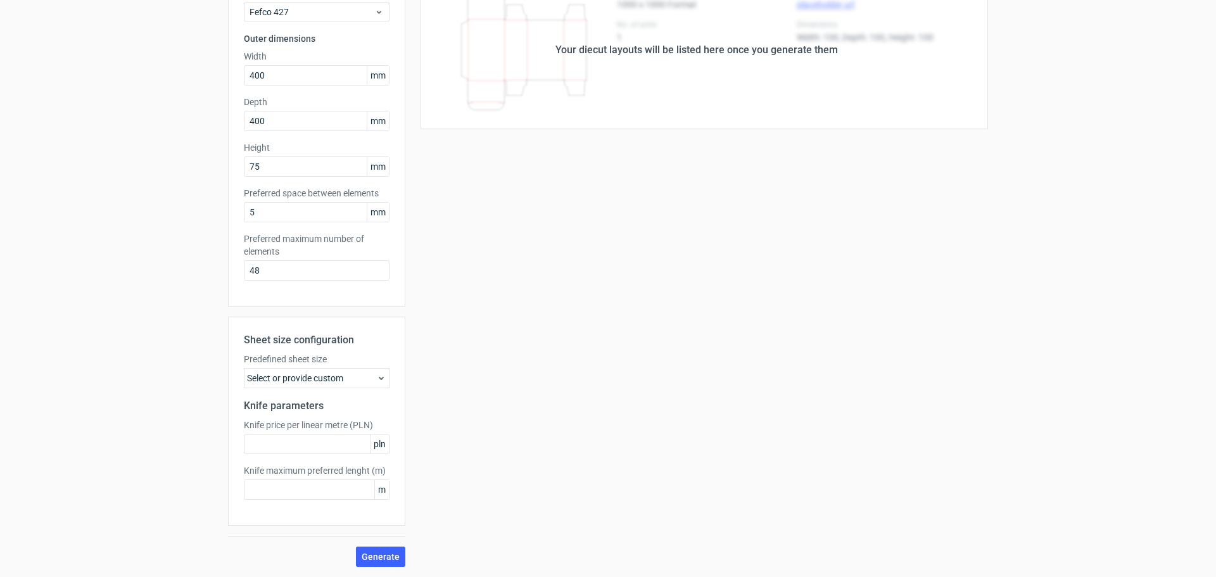
click at [289, 382] on div "Select or provide custom" at bounding box center [317, 378] width 146 height 20
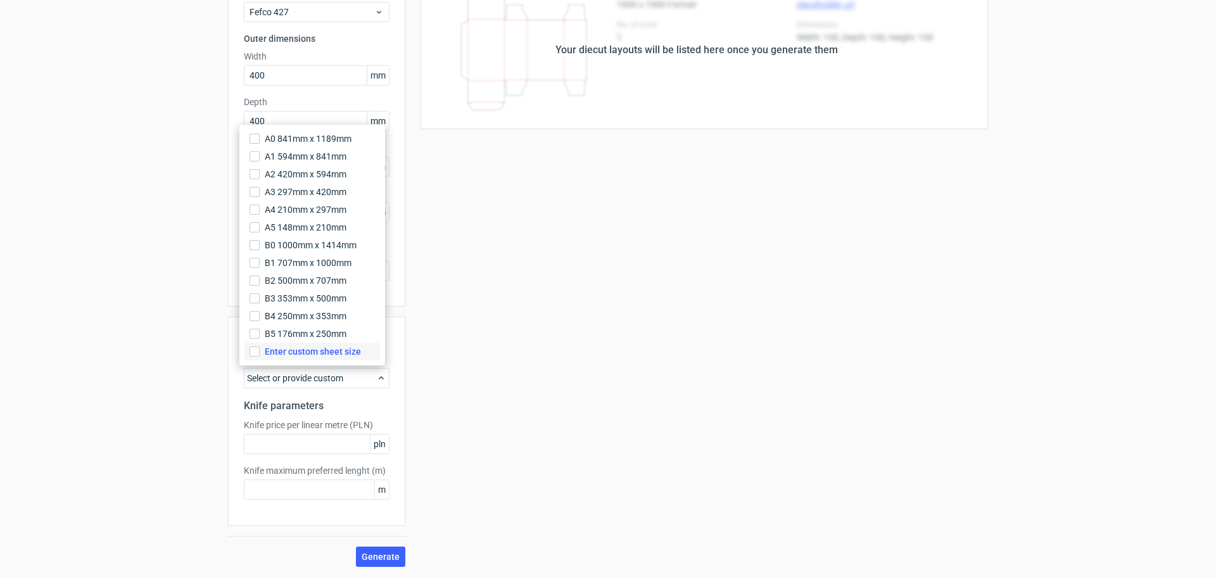
click at [271, 355] on span "Enter custom sheet size" at bounding box center [313, 351] width 96 height 13
click at [260, 355] on input "Enter custom sheet size" at bounding box center [255, 351] width 10 height 10
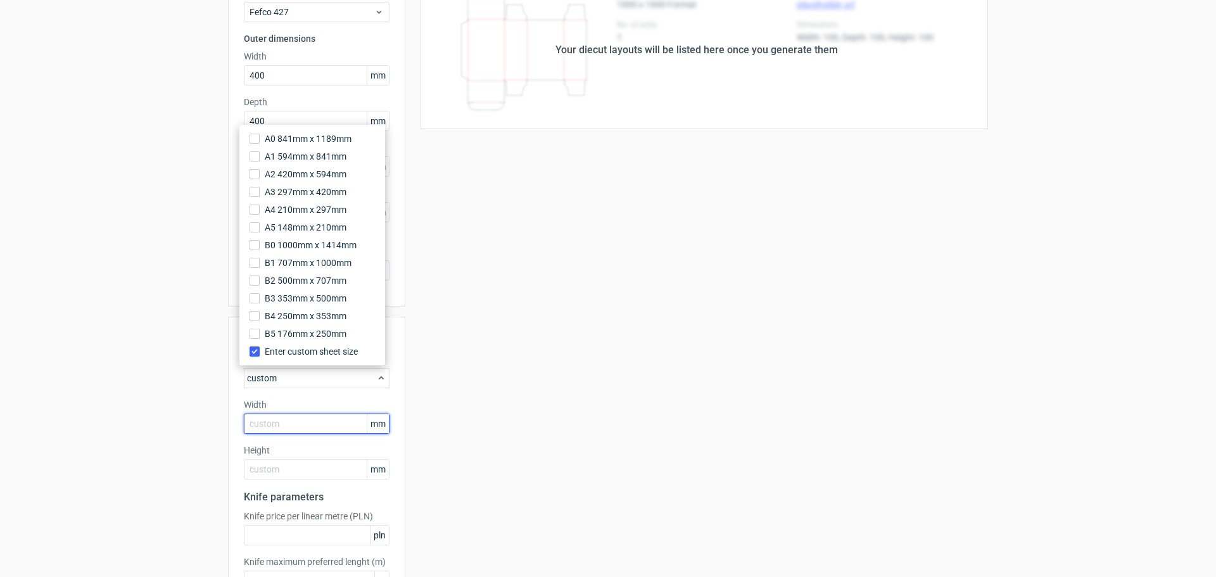
drag, startPoint x: 272, startPoint y: 415, endPoint x: 267, endPoint y: 424, distance: 10.2
click at [271, 416] on input "text" at bounding box center [317, 424] width 146 height 20
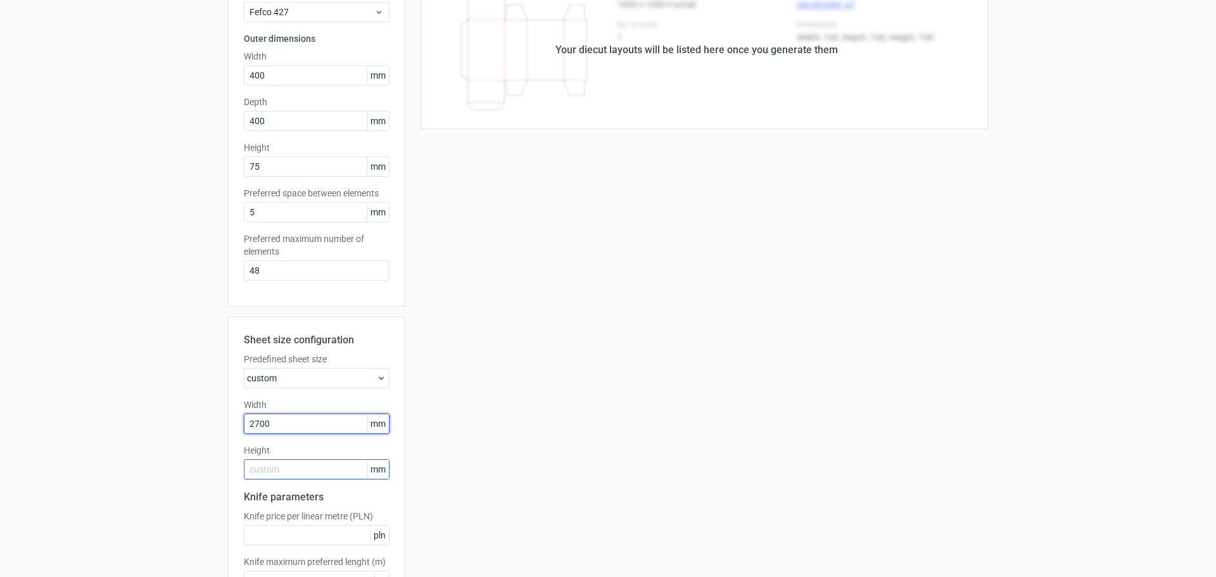
type input "2700"
click at [265, 466] on input "text" at bounding box center [317, 469] width 146 height 20
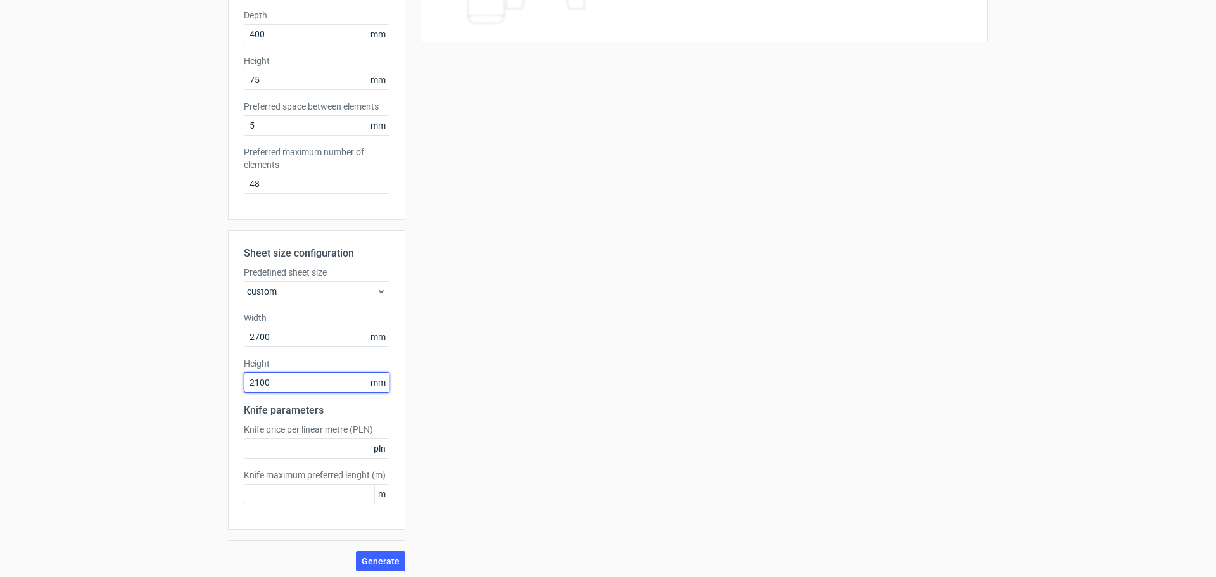
scroll to position [196, 0]
type input "2100"
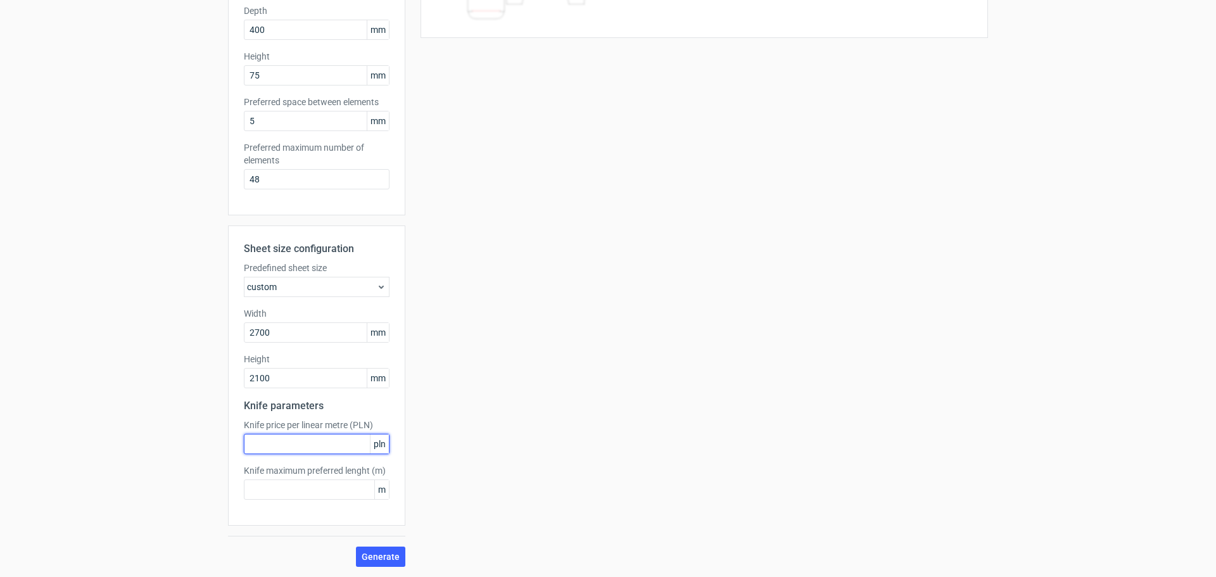
click at [282, 445] on input "text" at bounding box center [317, 444] width 146 height 20
click at [197, 430] on div "Generate new layout Product template Fefco 427 Outer dimensions Width 400 mm De…" at bounding box center [608, 210] width 1216 height 733
click at [251, 488] on input "text" at bounding box center [317, 489] width 146 height 20
click at [257, 443] on input "text" at bounding box center [317, 444] width 146 height 20
click at [186, 460] on div "Generate new layout Product template Fefco 427 Outer dimensions Width 400 mm De…" at bounding box center [608, 210] width 1216 height 733
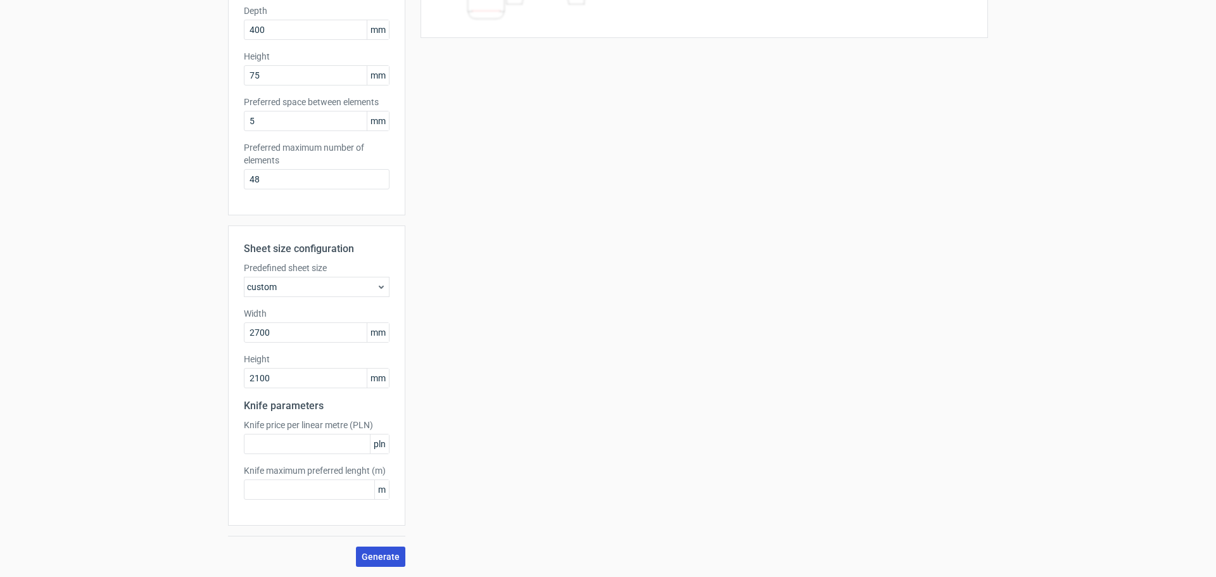
click at [364, 559] on span "Generate" at bounding box center [381, 556] width 38 height 9
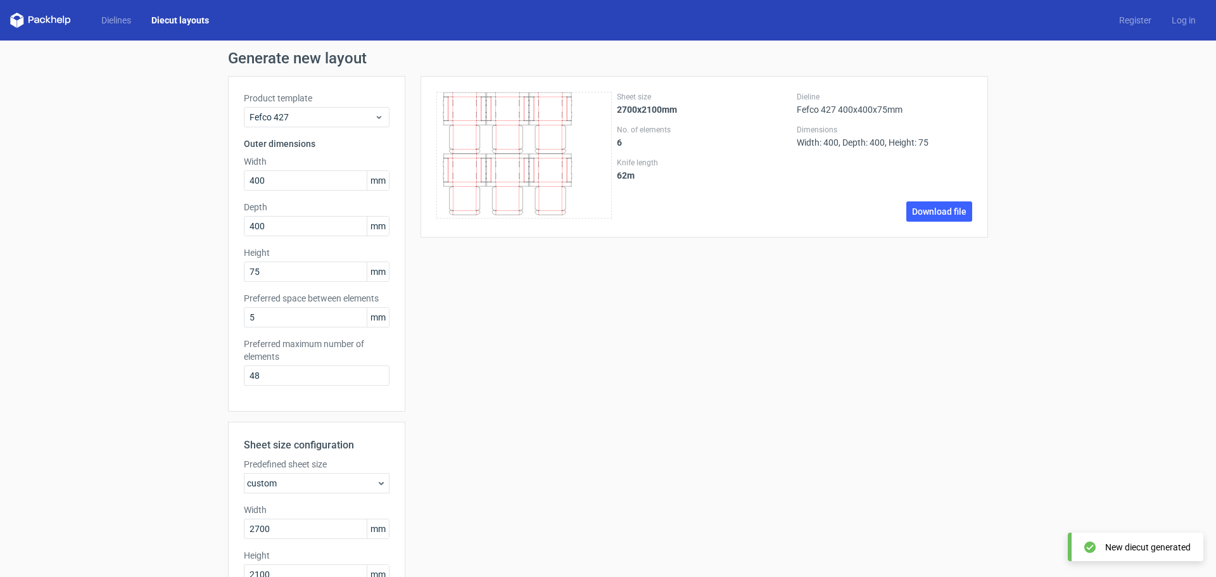
click at [464, 160] on icon at bounding box center [523, 155] width 175 height 127
click at [479, 160] on icon at bounding box center [523, 155] width 175 height 127
drag, startPoint x: 796, startPoint y: 108, endPoint x: 879, endPoint y: 121, distance: 83.9
click at [879, 121] on div "Dieline Fefco 427 400x400x75mm Dimensions Width: 400, Depth: 400, Height: 75 Do…" at bounding box center [884, 157] width 175 height 130
click at [880, 121] on div "Dieline Fefco 427 400x400x75mm Dimensions Width: 400, Depth: 400, Height: 75 Do…" at bounding box center [884, 157] width 175 height 130
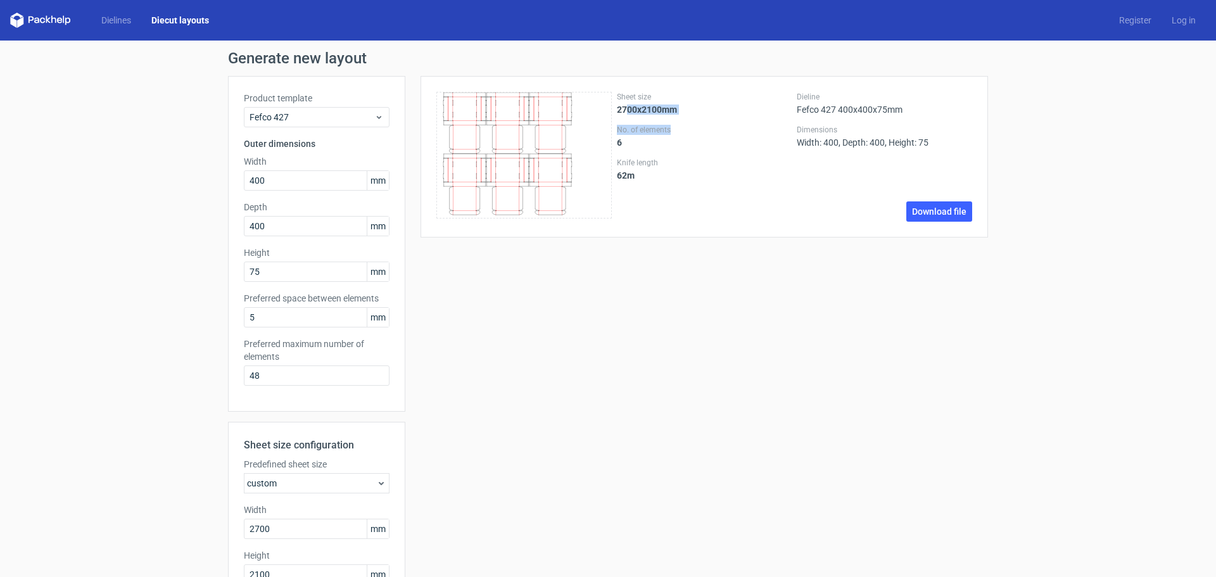
drag, startPoint x: 626, startPoint y: 108, endPoint x: 686, endPoint y: 116, distance: 61.3
click at [686, 116] on div "Sheet size 2700x2100mm No. of elements 6 Knife length 62 m" at bounding box center [704, 157] width 175 height 130
click at [641, 114] on strong "2700x2100mm" at bounding box center [647, 109] width 60 height 10
drag, startPoint x: 632, startPoint y: 108, endPoint x: 707, endPoint y: 121, distance: 76.4
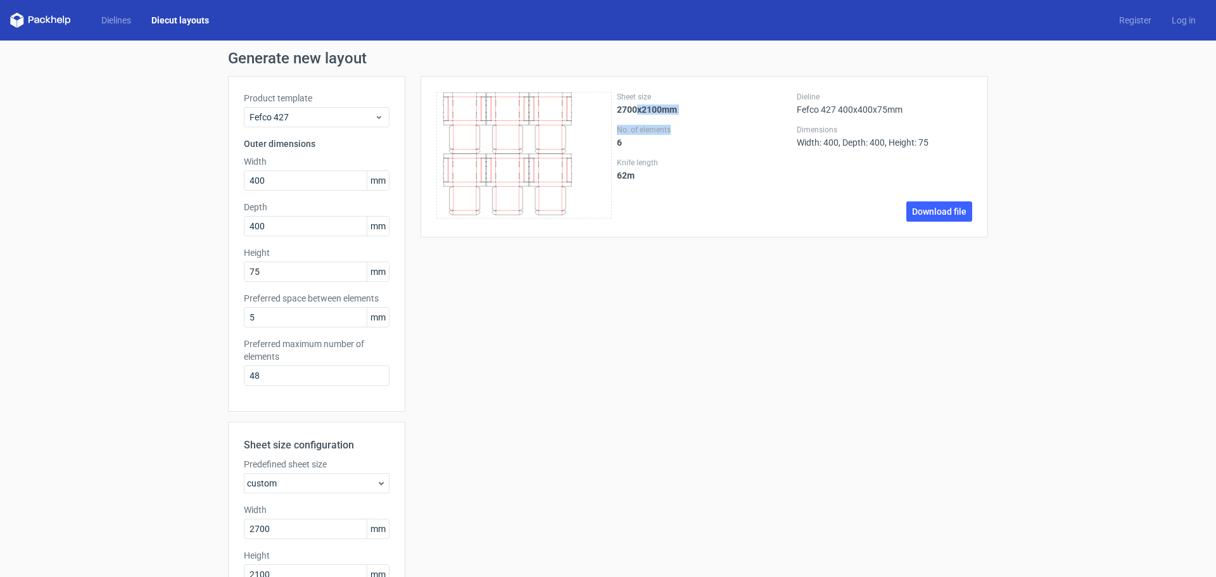
click at [707, 121] on div "Sheet size 2700x2100mm No. of elements 6 Knife length 62 m" at bounding box center [704, 157] width 175 height 130
drag, startPoint x: 616, startPoint y: 166, endPoint x: 642, endPoint y: 175, distance: 27.4
click at [642, 175] on div "Knife length 62 m" at bounding box center [704, 169] width 175 height 23
click at [642, 175] on div "62 m" at bounding box center [704, 175] width 175 height 10
